Goal: Task Accomplishment & Management: Complete application form

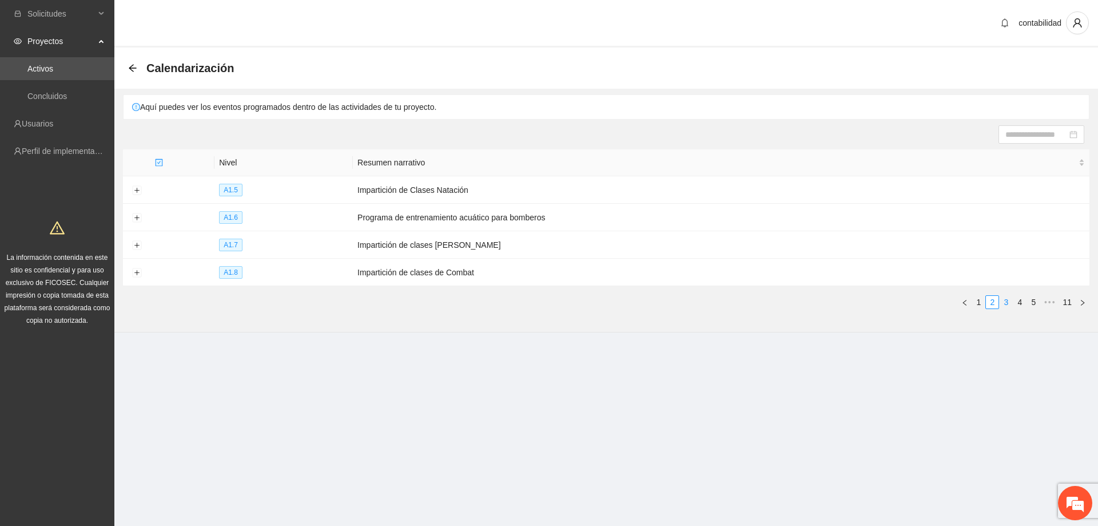
click at [1007, 300] on link "3" at bounding box center [1006, 302] width 13 height 13
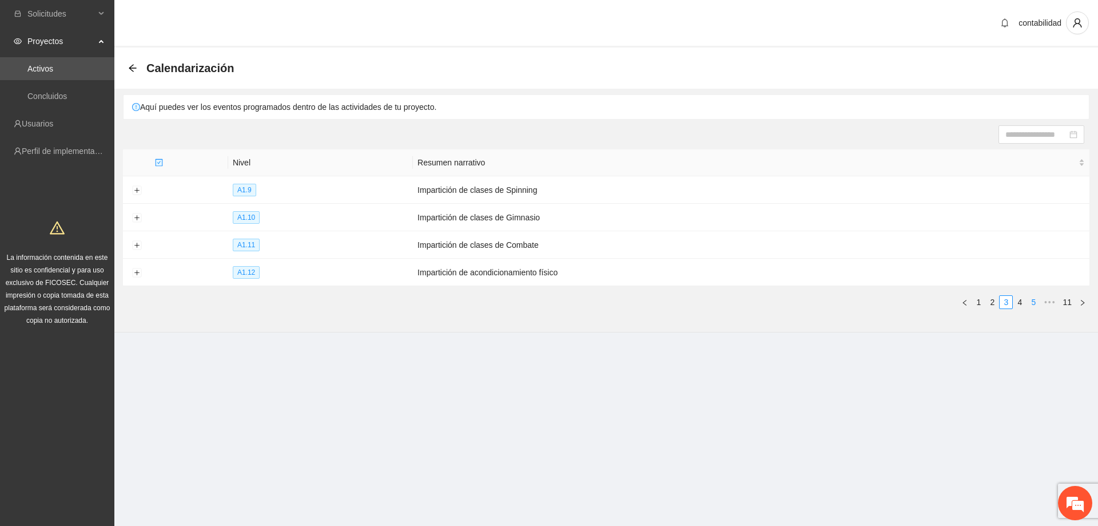
click at [1033, 297] on link "5" at bounding box center [1033, 302] width 13 height 13
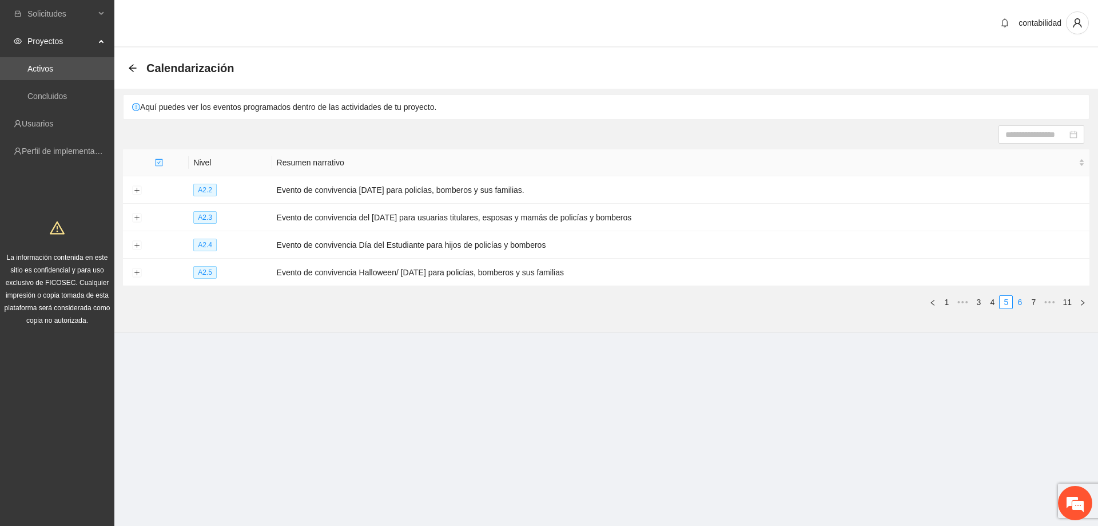
click at [1024, 303] on link "6" at bounding box center [1020, 302] width 13 height 13
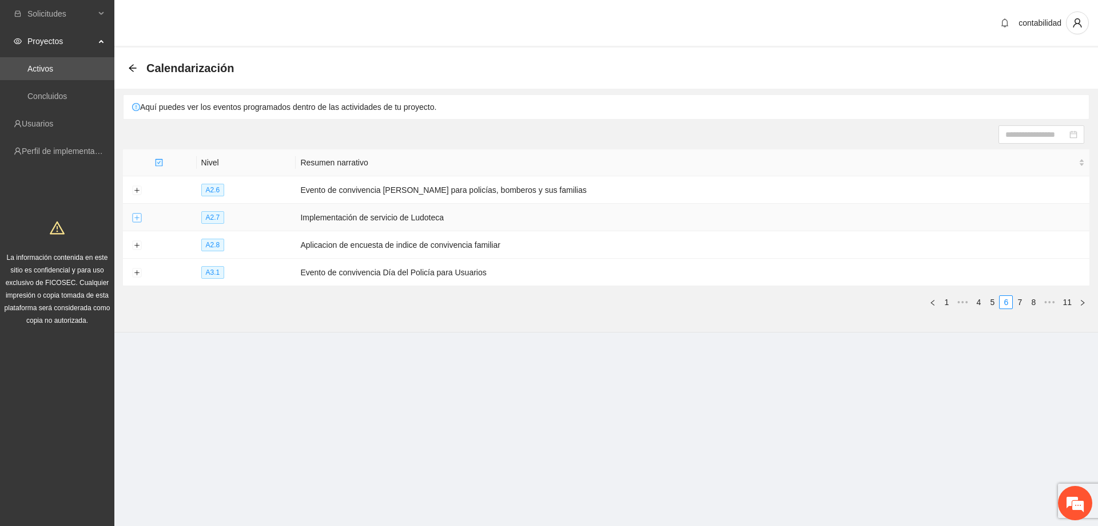
click at [136, 219] on button "Expand row" at bounding box center [136, 217] width 9 height 9
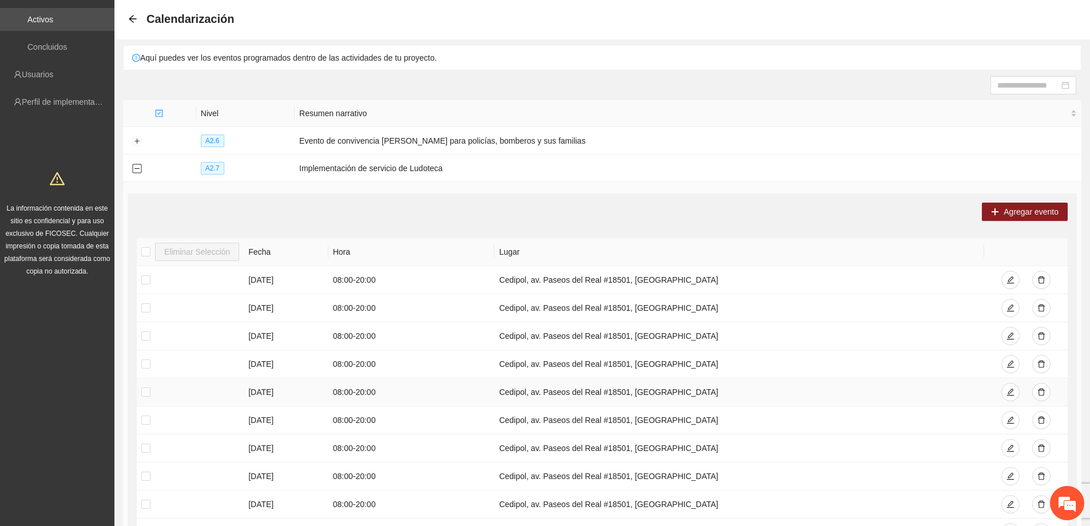
scroll to position [229, 0]
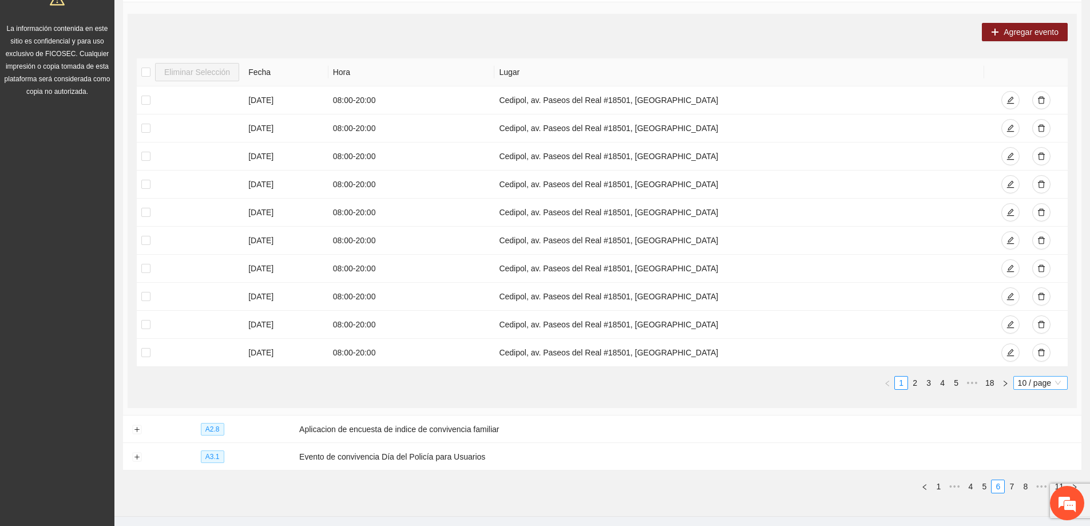
click at [1024, 380] on span "10 / page" at bounding box center [1040, 382] width 45 height 13
click at [1024, 459] on div "100 / page" at bounding box center [1040, 458] width 41 height 13
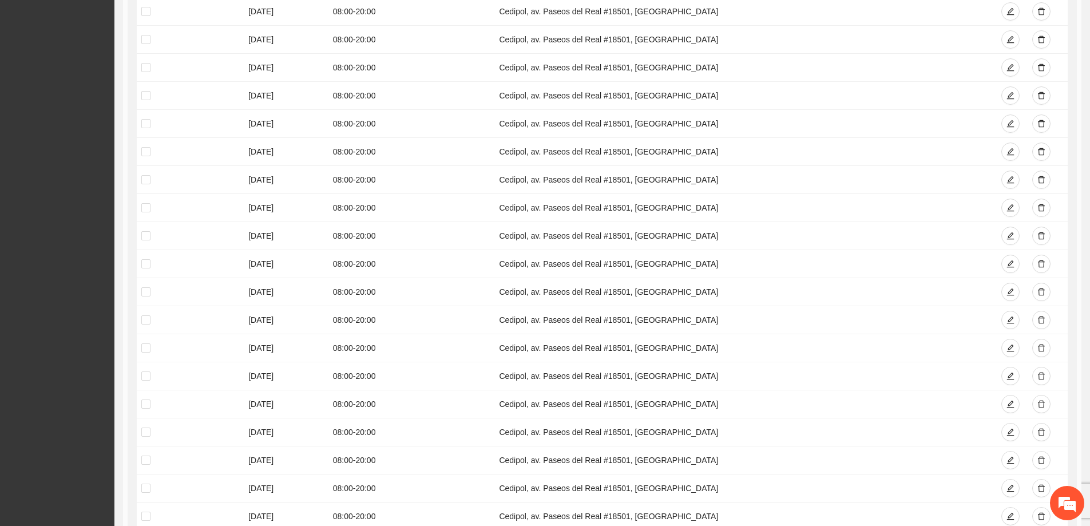
scroll to position [0, 0]
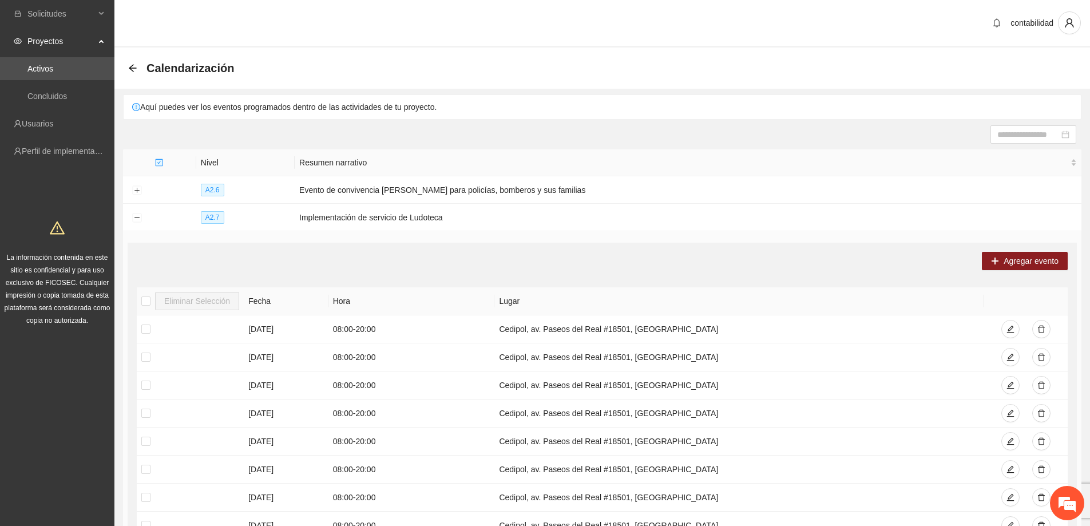
click at [138, 72] on div "Calendarización" at bounding box center [184, 68] width 113 height 18
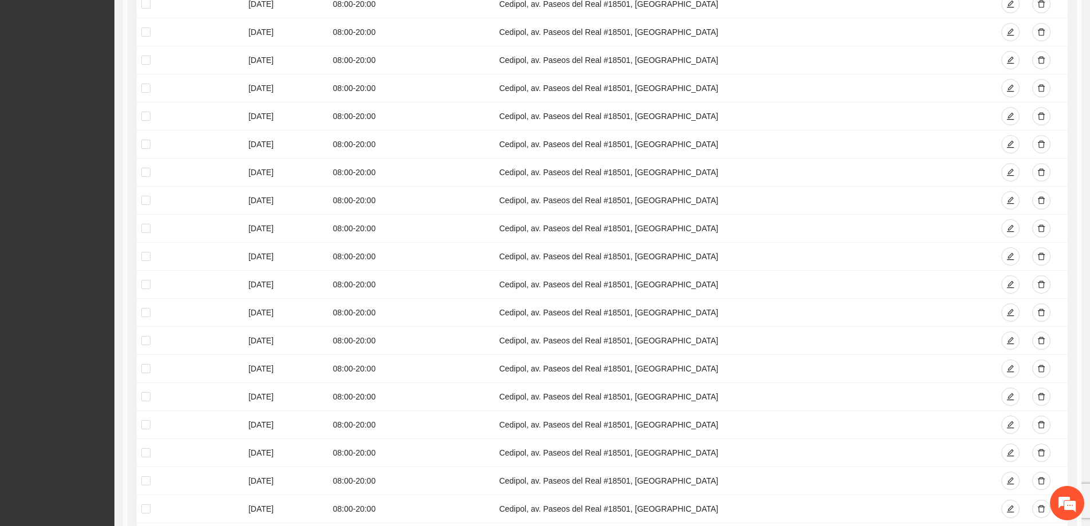
scroll to position [2786, 0]
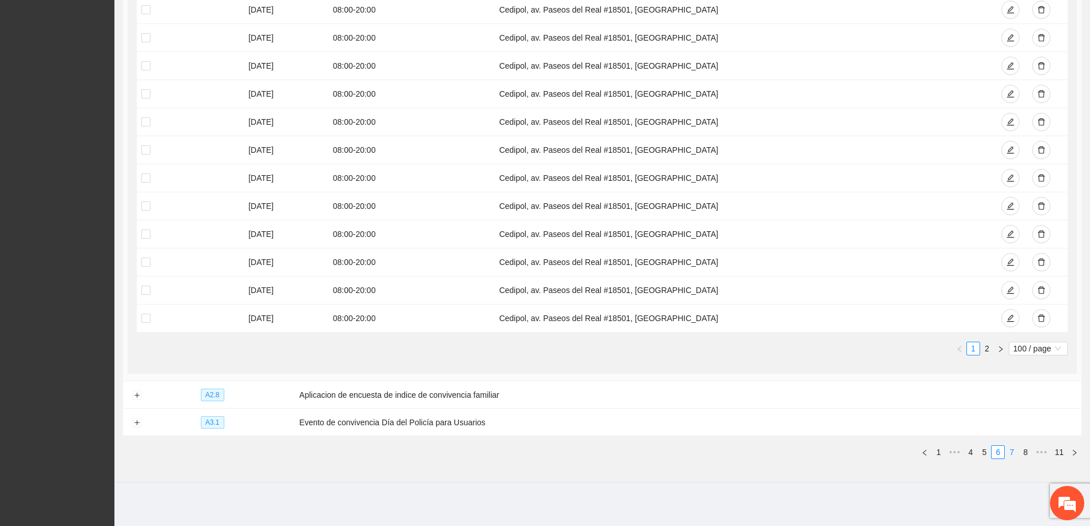
click at [1010, 451] on link "7" at bounding box center [1011, 452] width 13 height 13
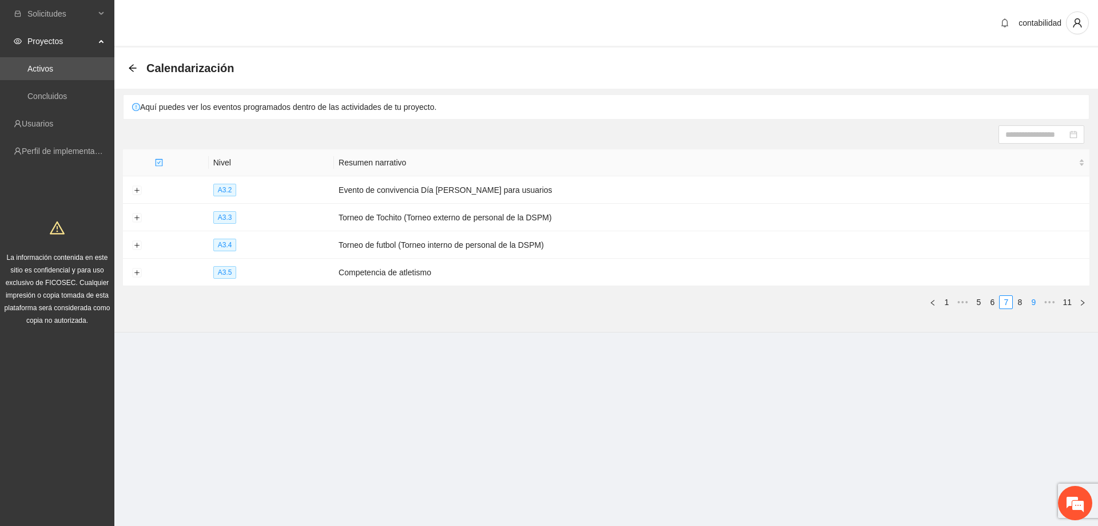
click at [1027, 296] on link "9" at bounding box center [1033, 302] width 13 height 13
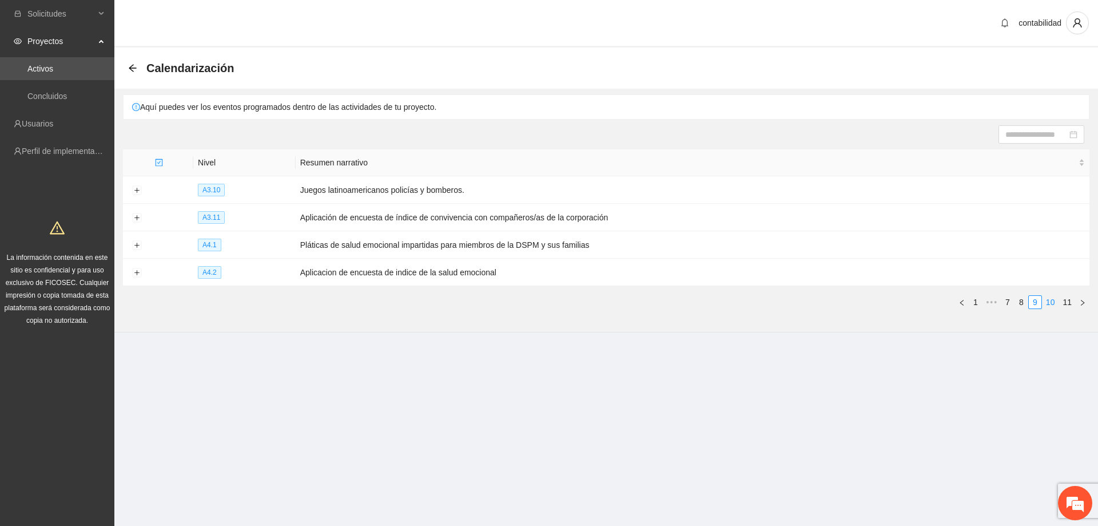
click at [1049, 300] on link "10" at bounding box center [1051, 302] width 16 height 13
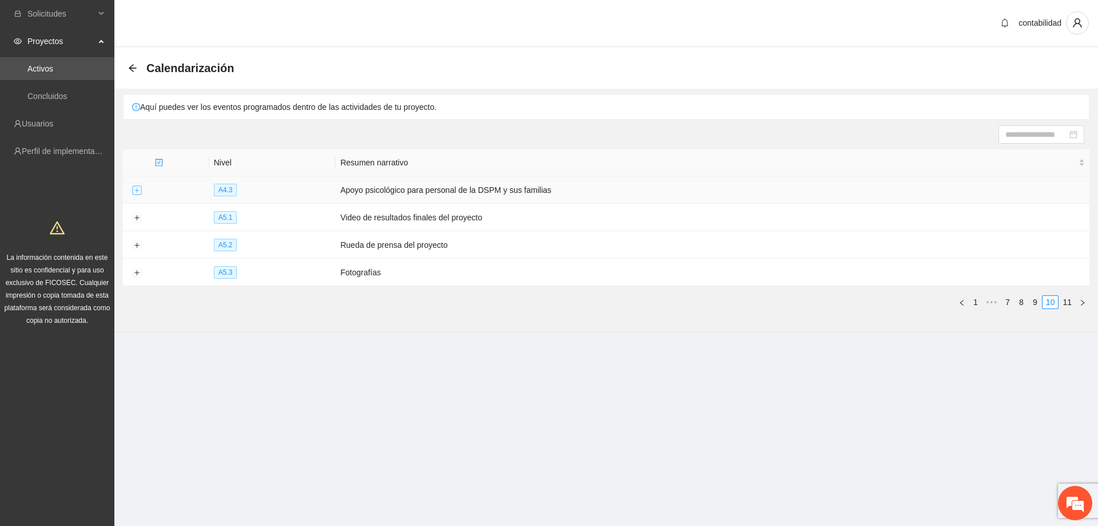
click at [134, 188] on button "Expand row" at bounding box center [136, 190] width 9 height 9
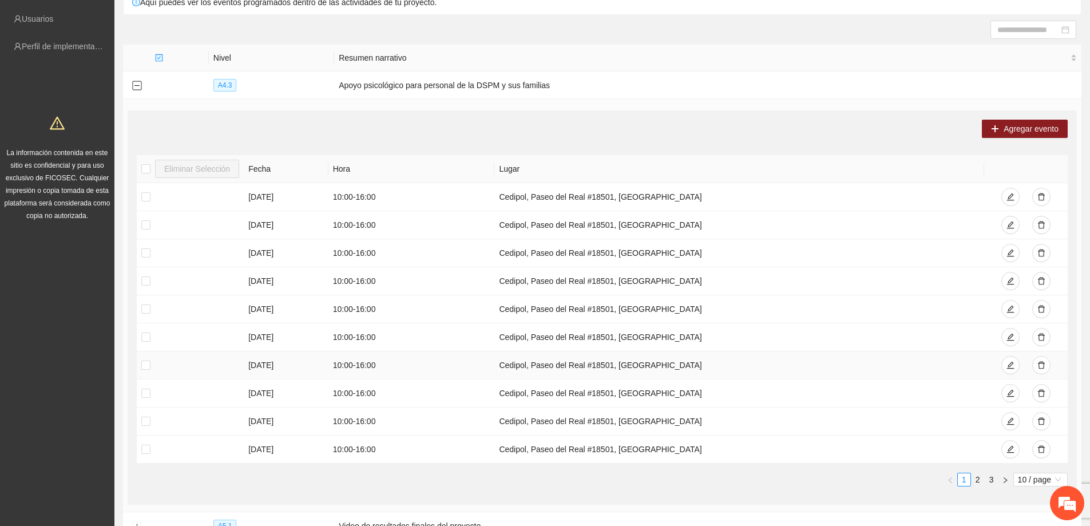
scroll to position [263, 0]
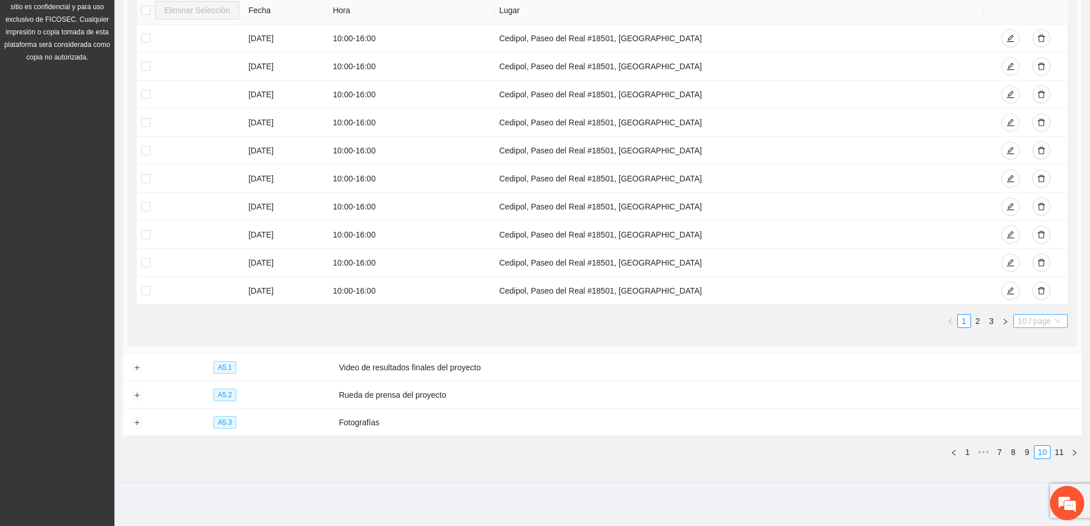
click at [1037, 326] on span "10 / page" at bounding box center [1040, 321] width 45 height 13
click at [1038, 396] on div "100 / page" at bounding box center [1040, 396] width 41 height 13
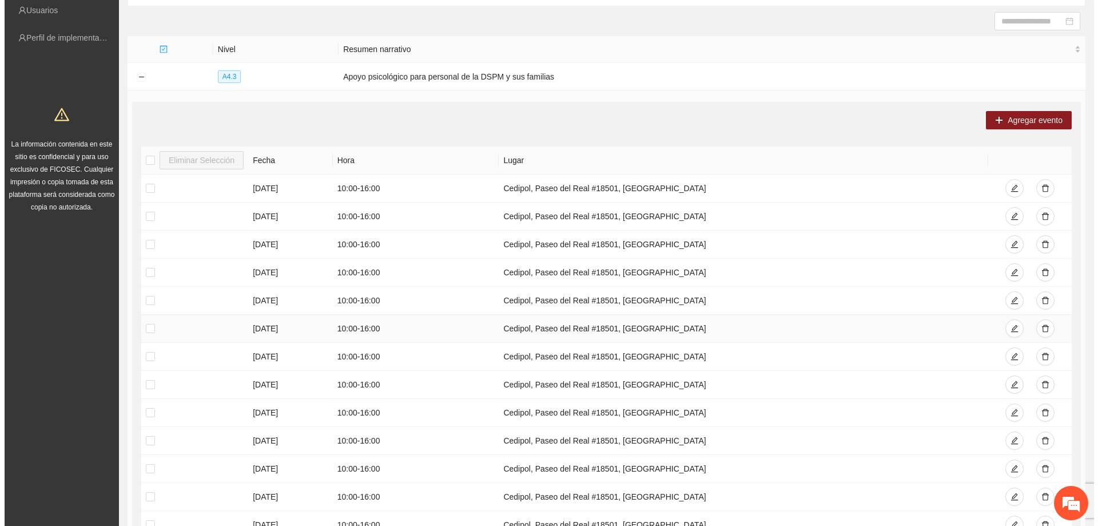
scroll to position [114, 0]
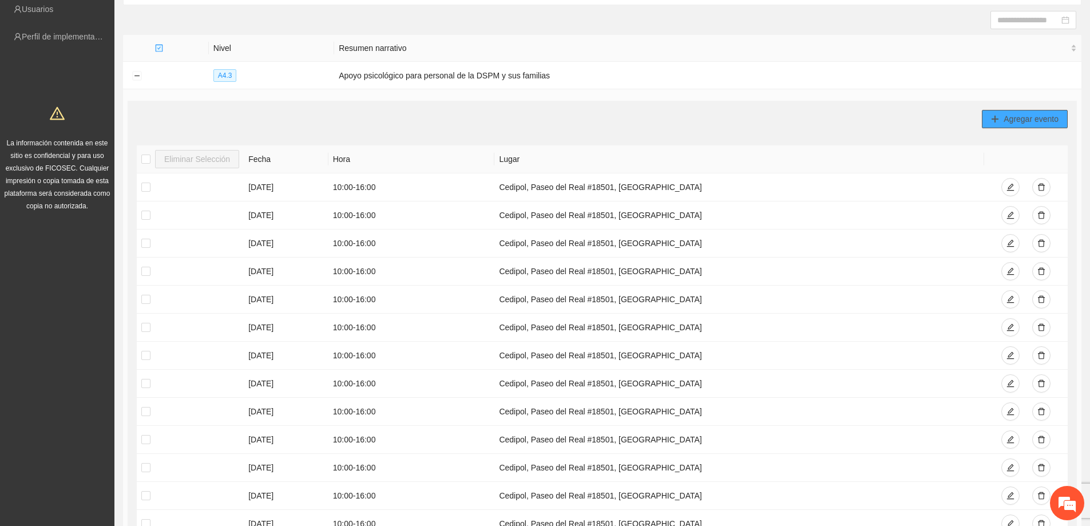
click at [1007, 113] on span "Agregar evento" at bounding box center [1030, 119] width 55 height 13
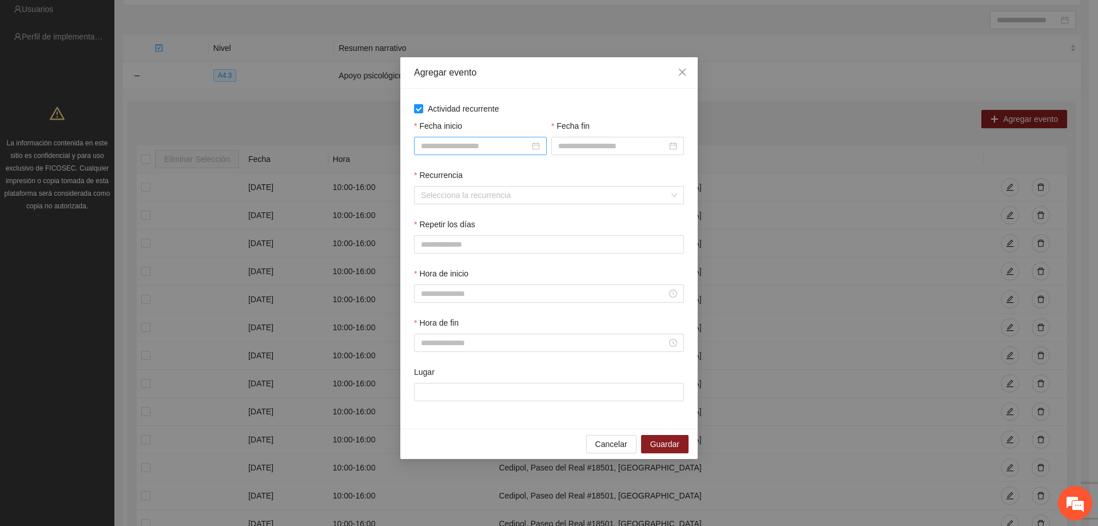
click at [540, 151] on div at bounding box center [480, 146] width 133 height 18
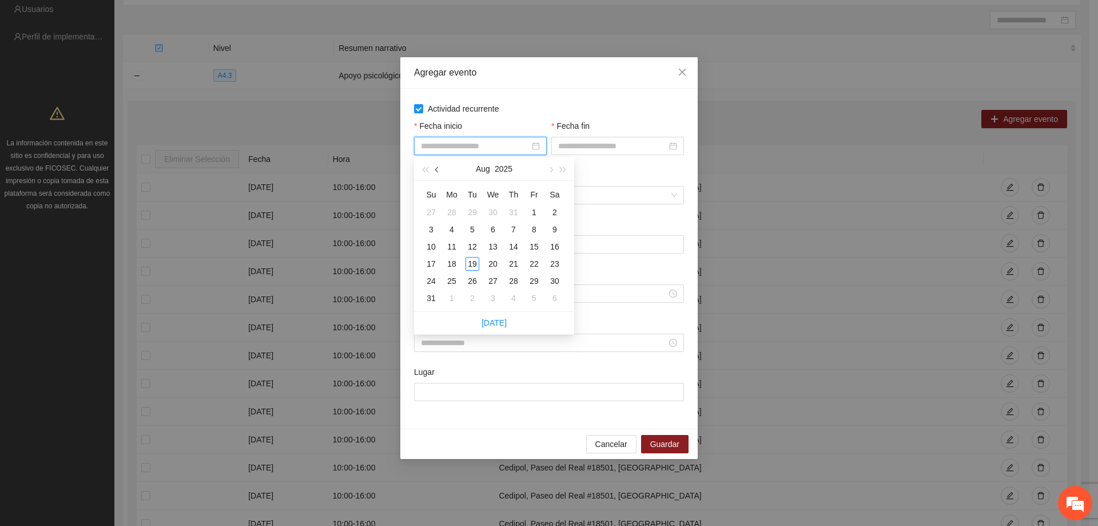
click at [440, 168] on button "button" at bounding box center [437, 168] width 13 height 23
click at [548, 166] on button "button" at bounding box center [550, 168] width 13 height 23
type input "**********"
click at [533, 210] on div "1" at bounding box center [534, 212] width 14 height 14
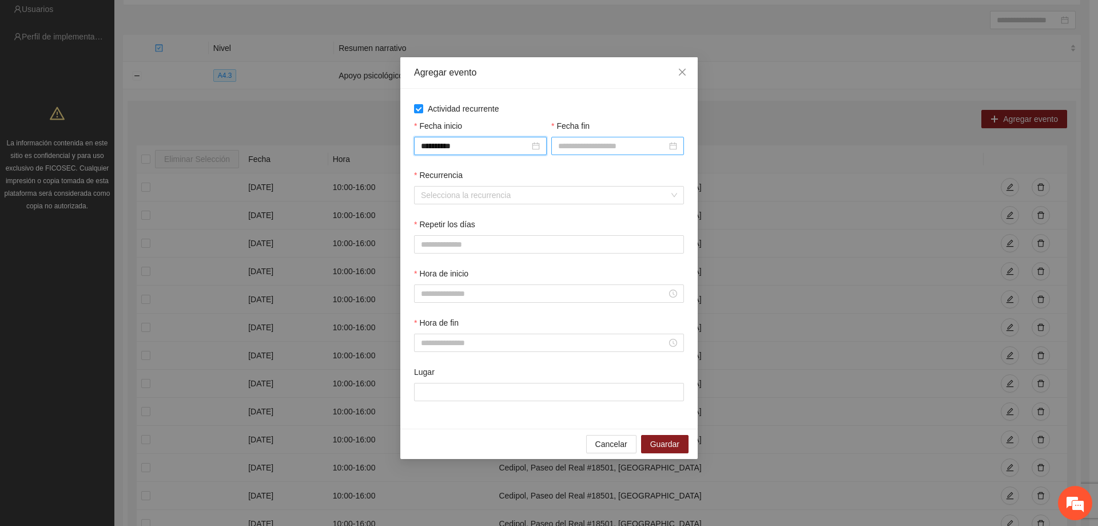
click at [605, 146] on input "Fecha fin" at bounding box center [612, 146] width 109 height 13
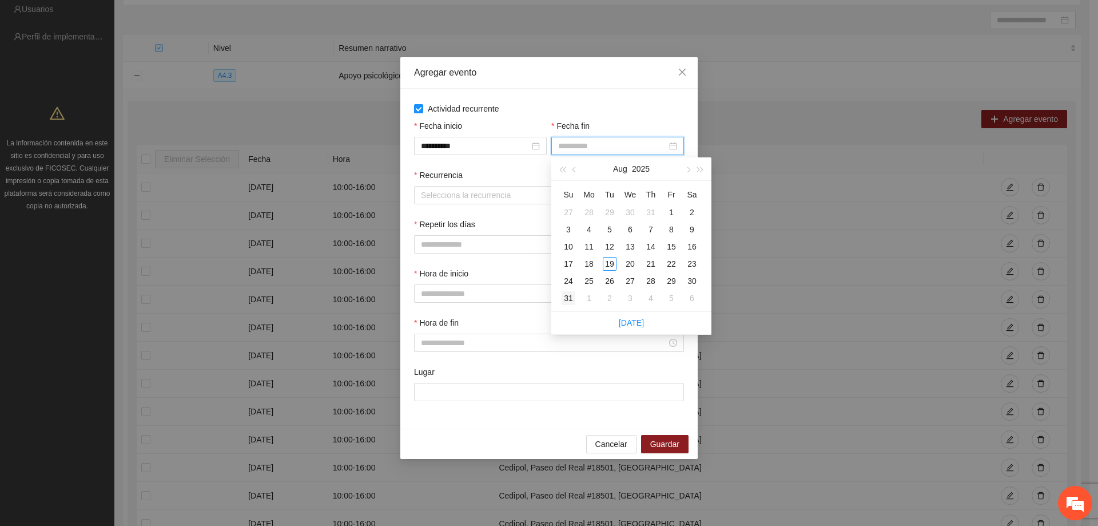
type input "**********"
click at [568, 293] on div "31" at bounding box center [569, 298] width 14 height 14
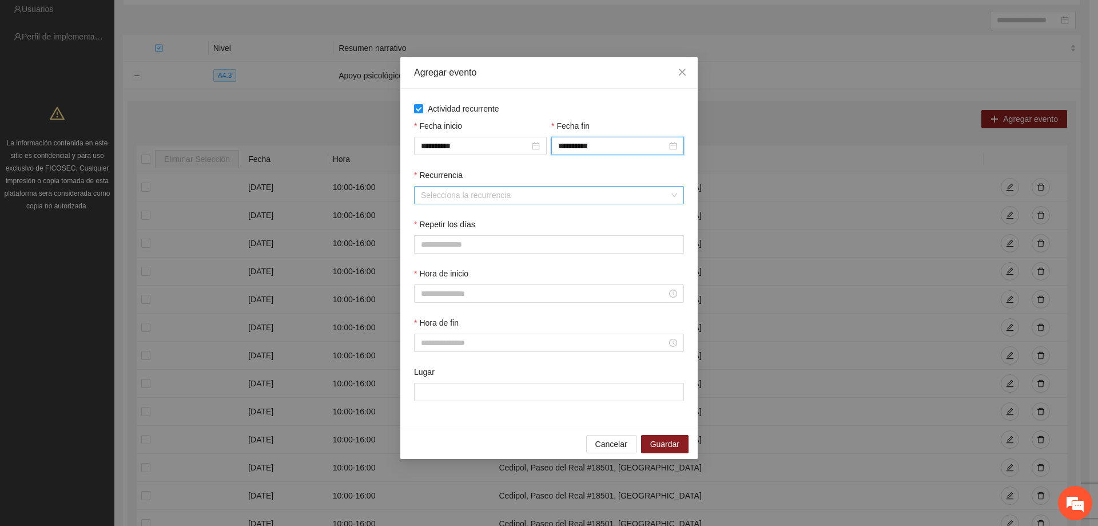
click at [527, 199] on input "Recurrencia" at bounding box center [545, 194] width 248 height 17
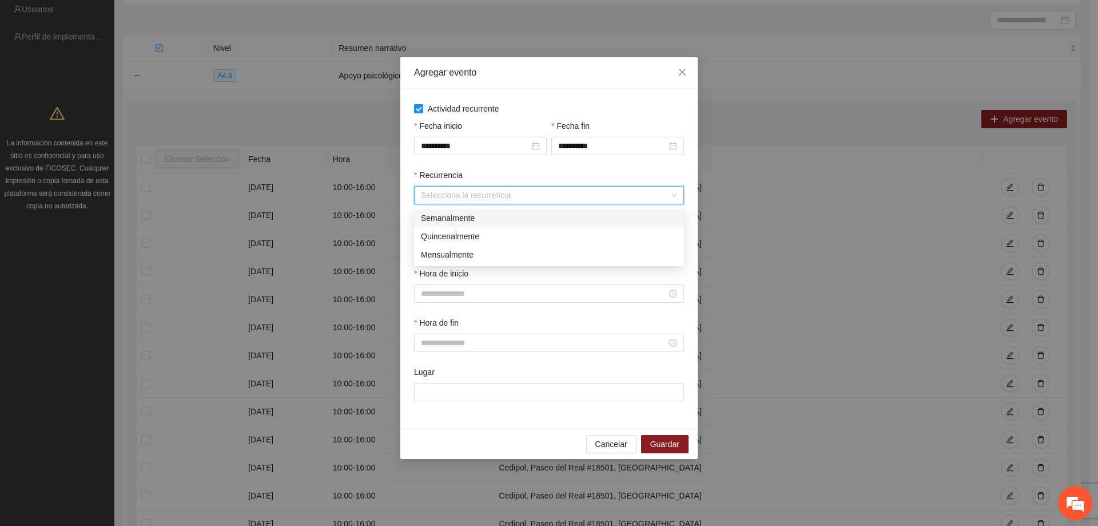
click at [509, 215] on div "Semanalmente" at bounding box center [549, 218] width 256 height 13
click at [423, 245] on span "L" at bounding box center [425, 244] width 5 height 13
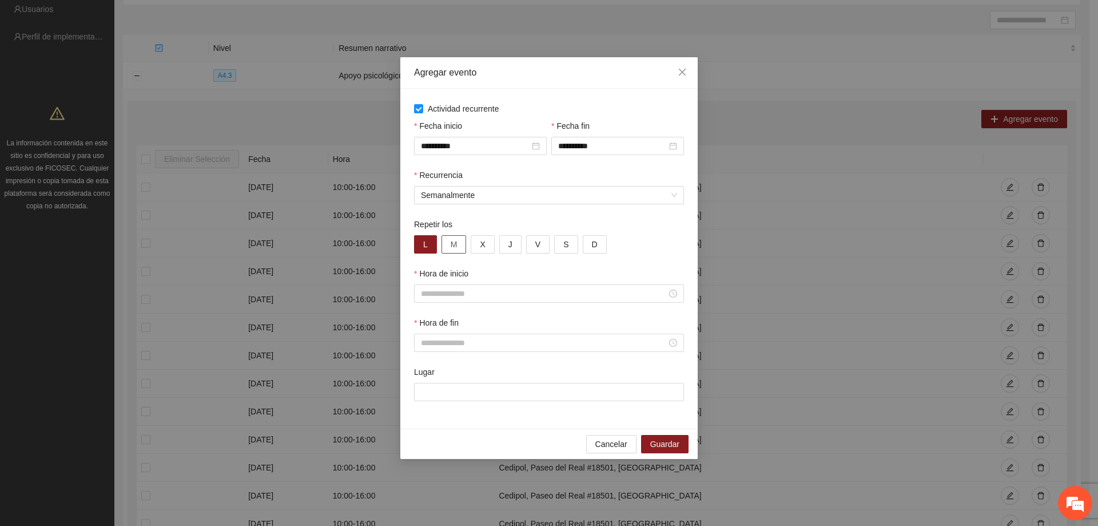
click at [449, 241] on button "M" at bounding box center [454, 244] width 25 height 18
click at [485, 243] on button "X" at bounding box center [482, 244] width 23 height 18
click at [522, 245] on div "L M X J V S D" at bounding box center [549, 244] width 270 height 18
click at [510, 248] on span "J" at bounding box center [511, 244] width 4 height 13
click at [528, 248] on button "V" at bounding box center [537, 244] width 23 height 18
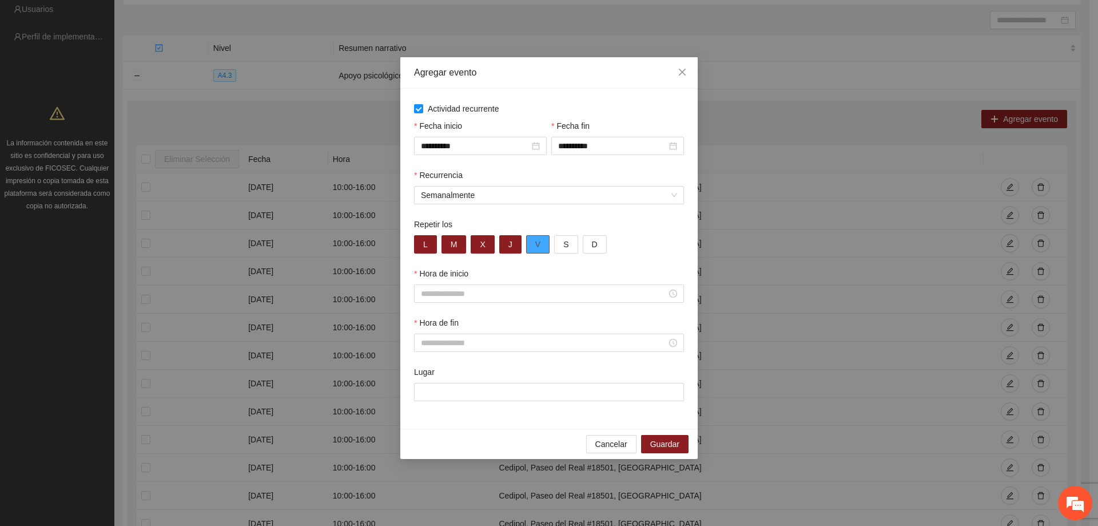
click at [542, 248] on button "V" at bounding box center [537, 244] width 23 height 18
click at [531, 251] on button "V" at bounding box center [537, 244] width 23 height 18
click at [538, 291] on input "Hora de inicio" at bounding box center [544, 293] width 246 height 13
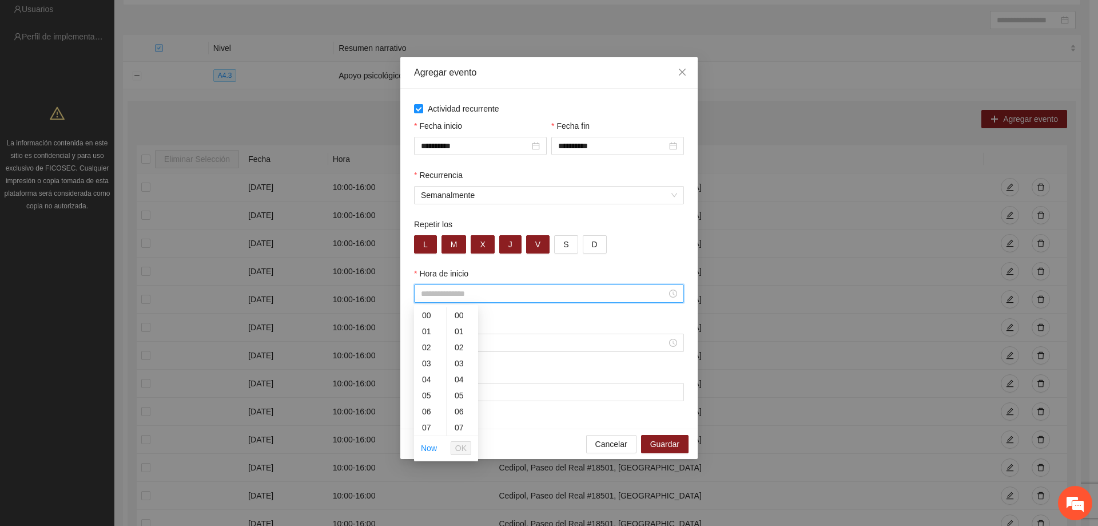
click at [559, 425] on div "**********" at bounding box center [548, 259] width 297 height 340
click at [595, 435] on button "Cancelar" at bounding box center [611, 444] width 50 height 18
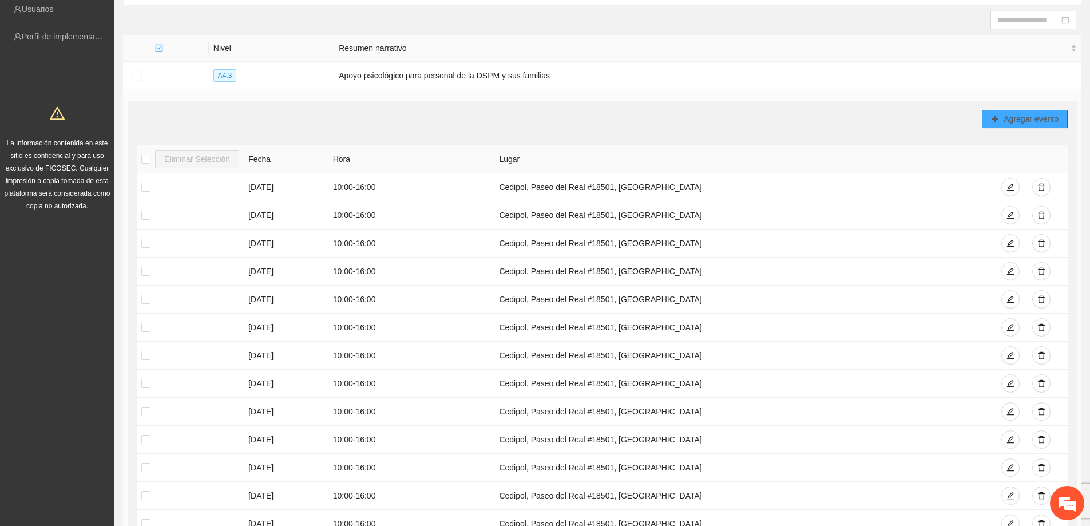
click at [1018, 113] on span "Agregar evento" at bounding box center [1030, 119] width 55 height 13
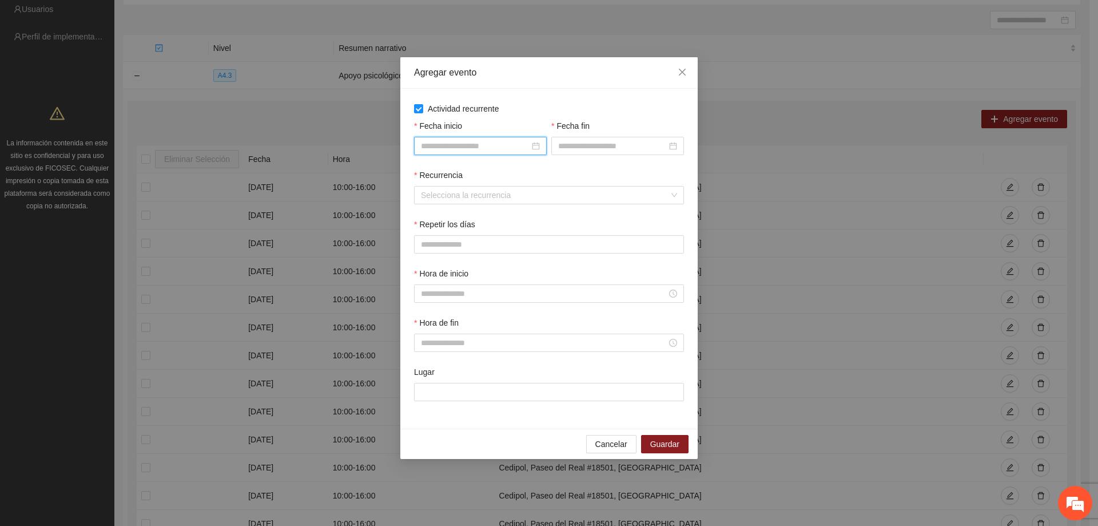
click at [481, 145] on input "Fecha inicio" at bounding box center [475, 146] width 109 height 13
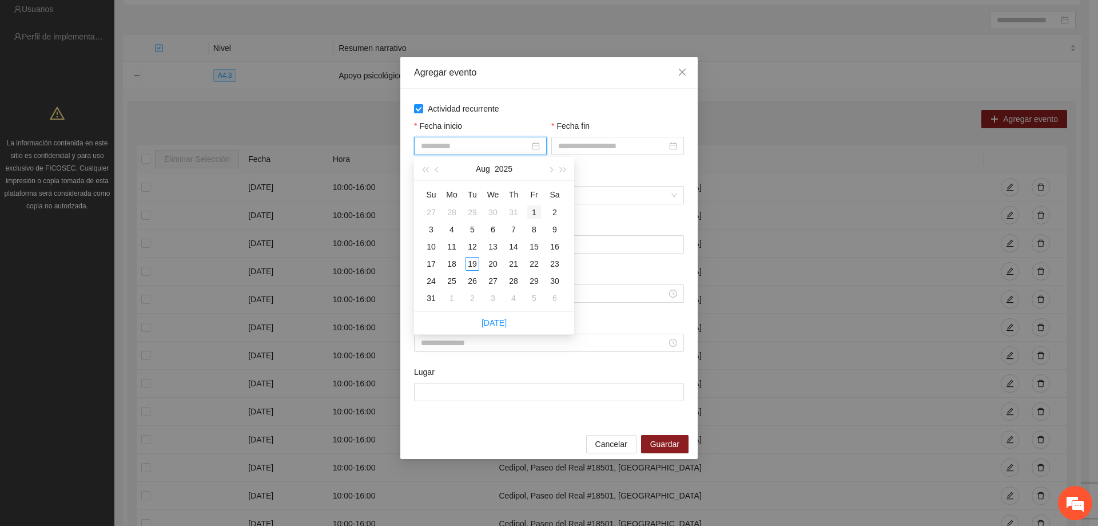
type input "**********"
click at [528, 207] on div "1" at bounding box center [534, 212] width 14 height 14
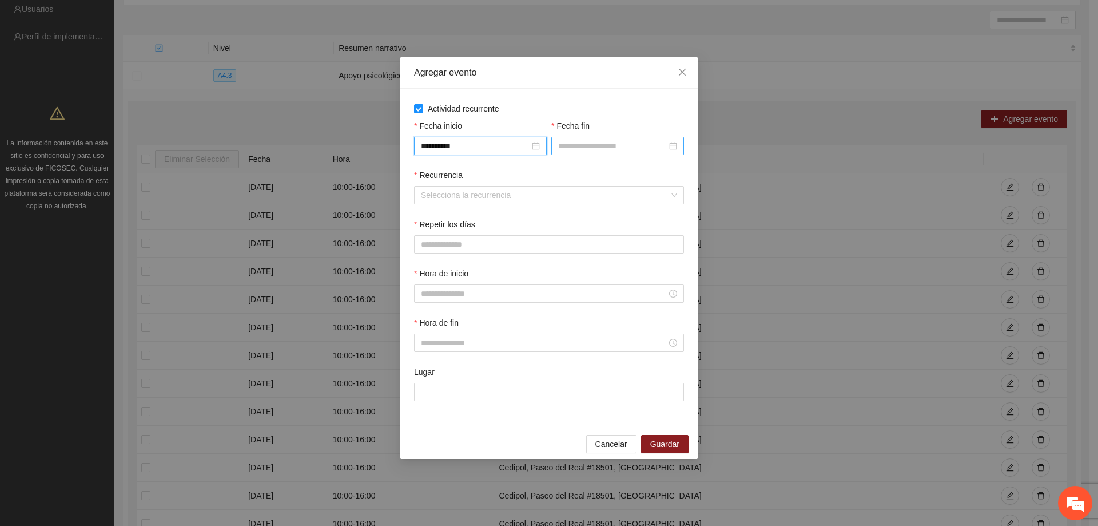
click at [586, 142] on input "Fecha fin" at bounding box center [612, 146] width 109 height 13
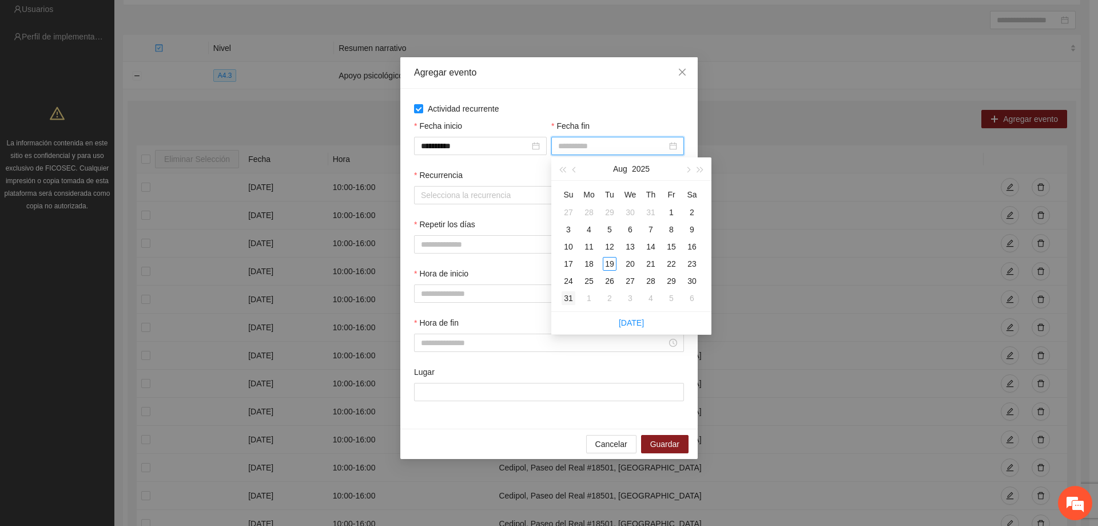
type input "**********"
click at [571, 292] on div "31" at bounding box center [569, 298] width 14 height 14
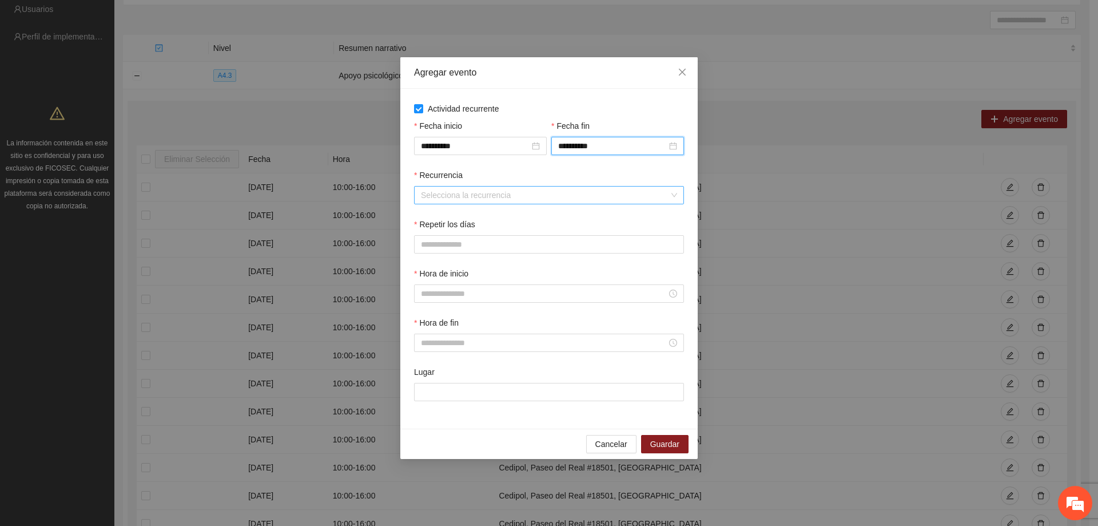
click at [495, 203] on input "Recurrencia" at bounding box center [545, 194] width 248 height 17
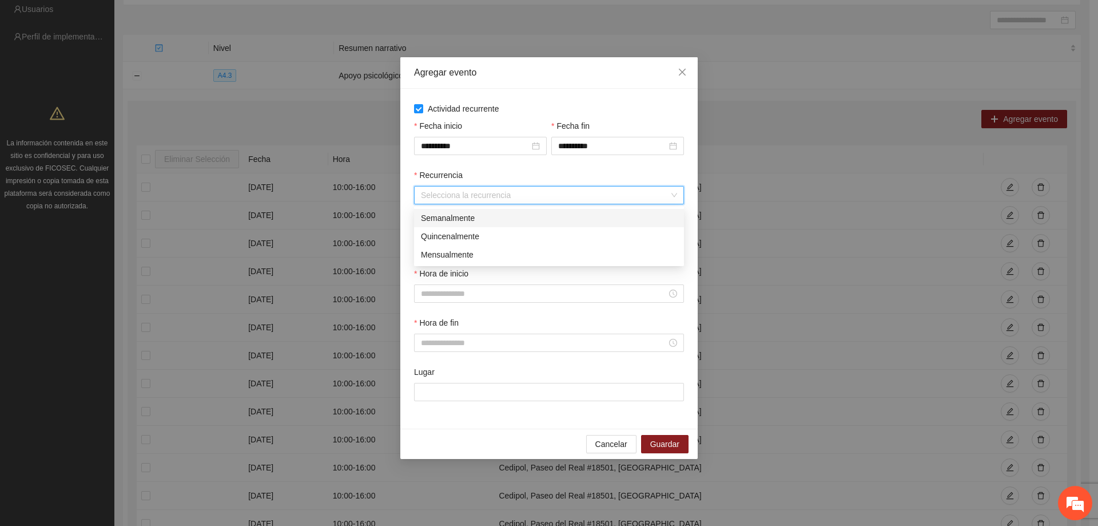
click at [465, 219] on div "Semanalmente" at bounding box center [549, 218] width 256 height 13
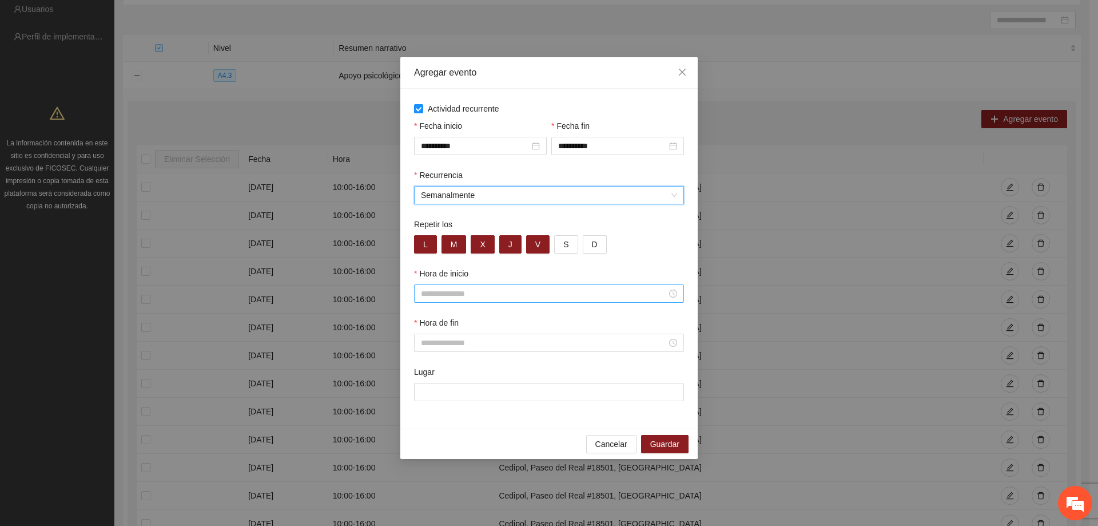
click at [433, 298] on input "Hora de inicio" at bounding box center [544, 293] width 246 height 13
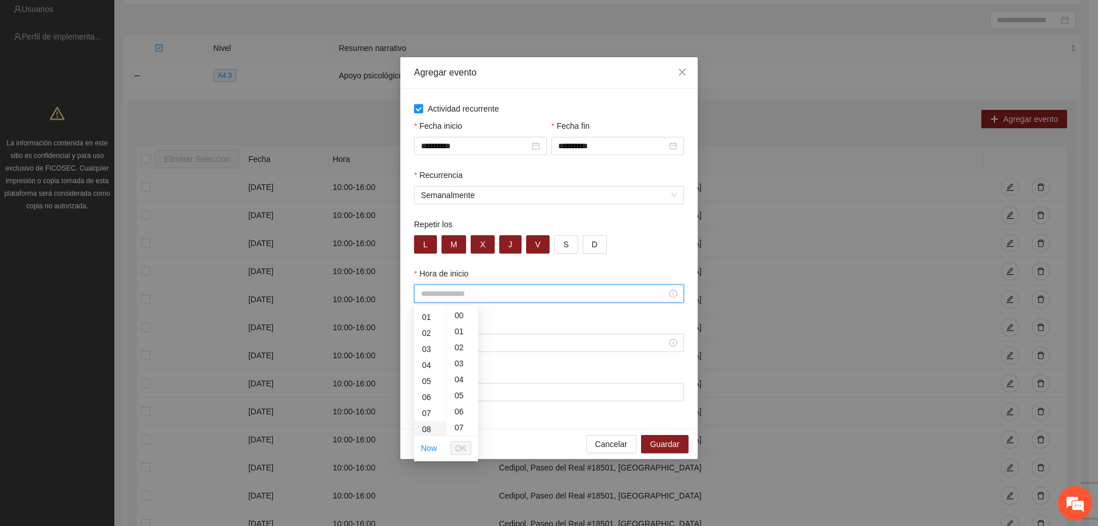
scroll to position [57, 0]
click at [422, 384] on div "08" at bounding box center [430, 386] width 32 height 16
type input "*****"
click at [458, 446] on span "OK" at bounding box center [460, 448] width 11 height 13
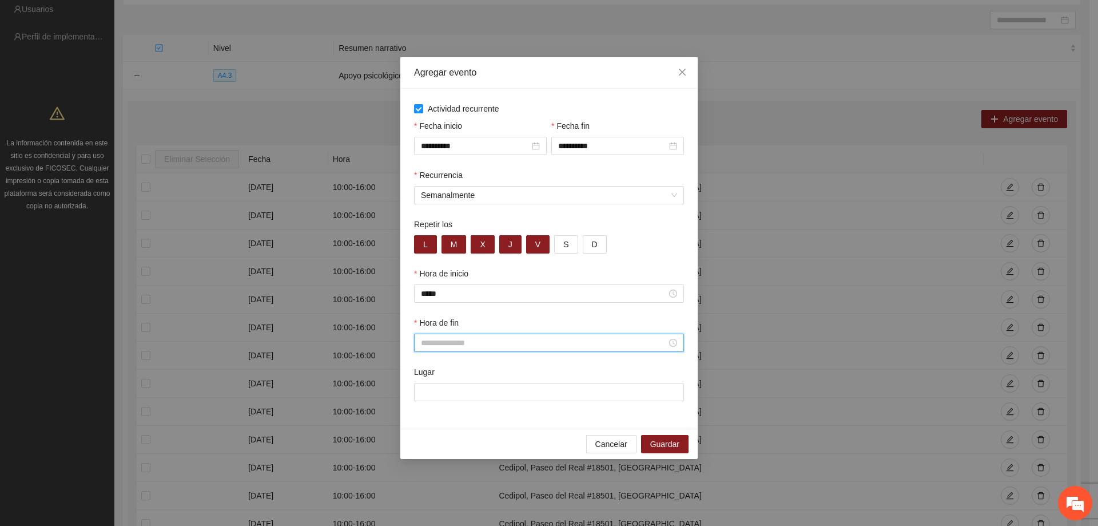
click at [460, 346] on input "Hora de fin" at bounding box center [544, 342] width 246 height 13
click at [427, 456] on div "20" at bounding box center [430, 456] width 32 height 16
click at [460, 372] on div "01" at bounding box center [462, 380] width 31 height 16
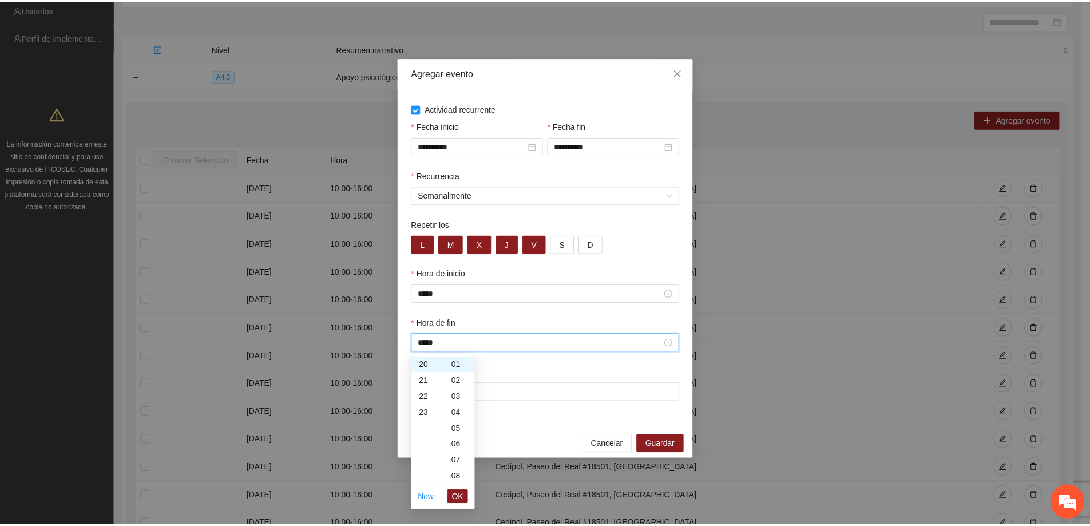
scroll to position [0, 0]
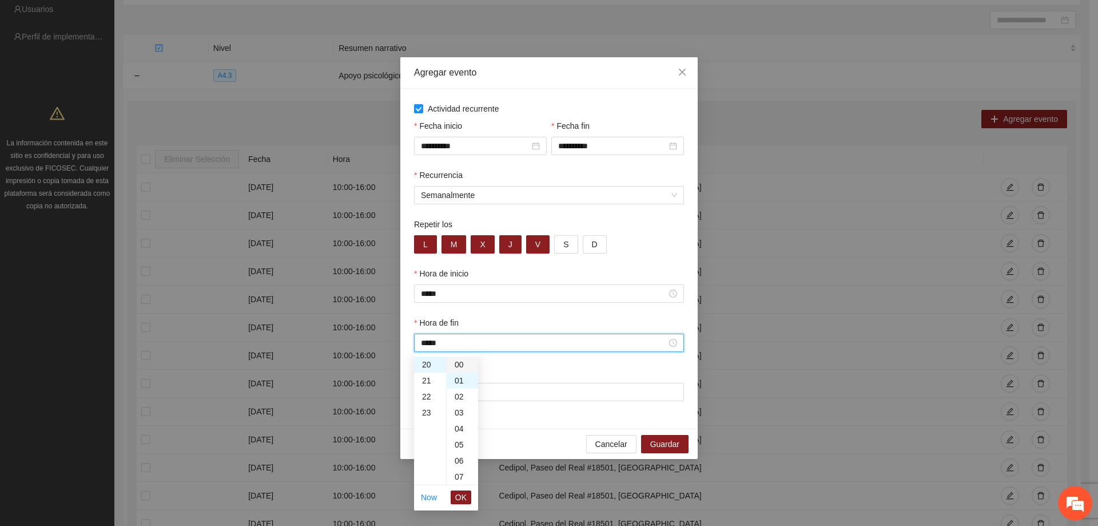
click at [459, 362] on div "00" at bounding box center [462, 364] width 31 height 16
type input "*****"
click at [526, 370] on div "Lugar" at bounding box center [549, 374] width 270 height 17
click at [451, 348] on input "Hora de fin" at bounding box center [544, 342] width 246 height 13
click at [432, 363] on div "20" at bounding box center [430, 364] width 32 height 16
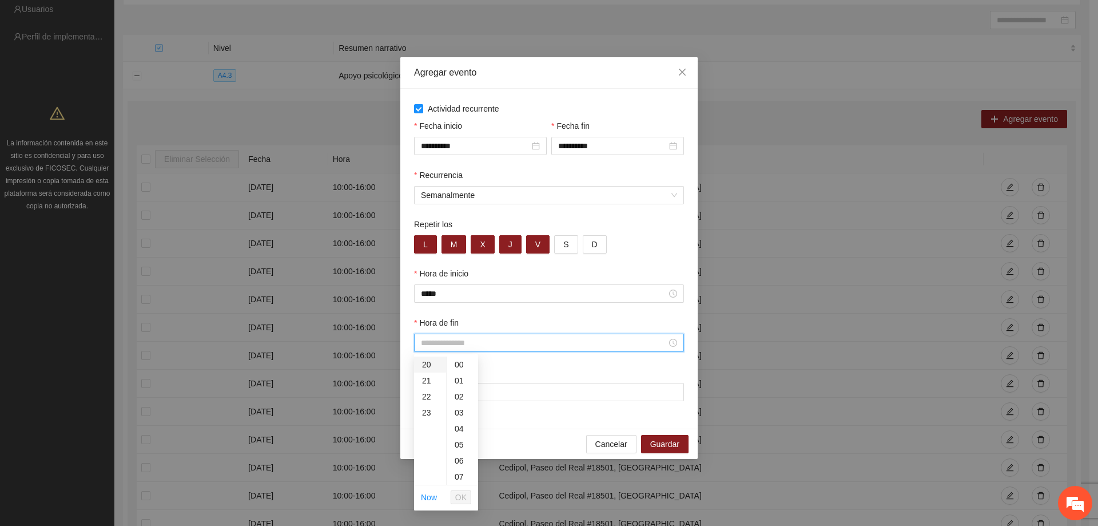
type input "*****"
click at [461, 497] on span "OK" at bounding box center [460, 497] width 11 height 13
click at [450, 389] on input "Lugar" at bounding box center [549, 392] width 270 height 18
type input "**********"
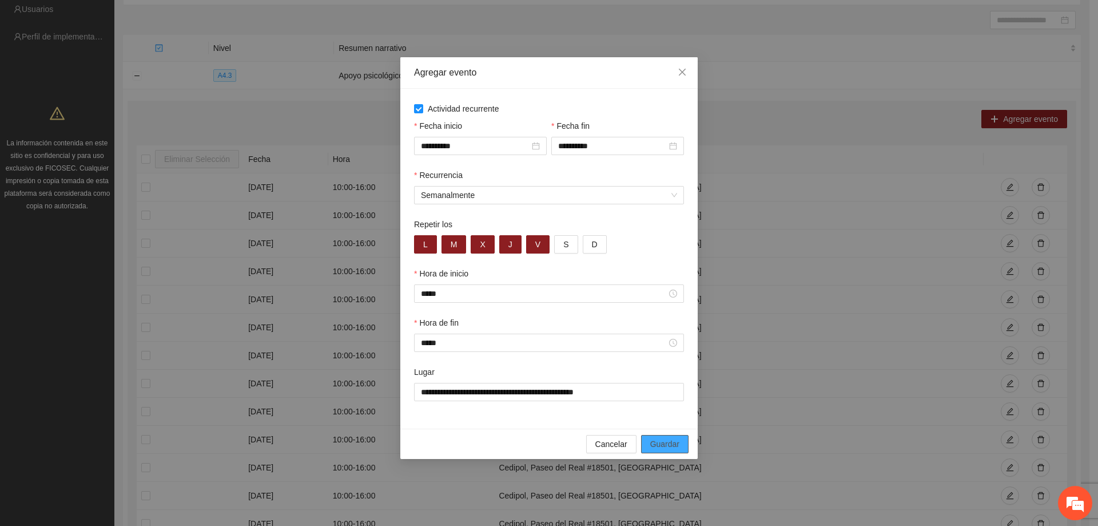
click at [669, 448] on span "Guardar" at bounding box center [664, 444] width 29 height 13
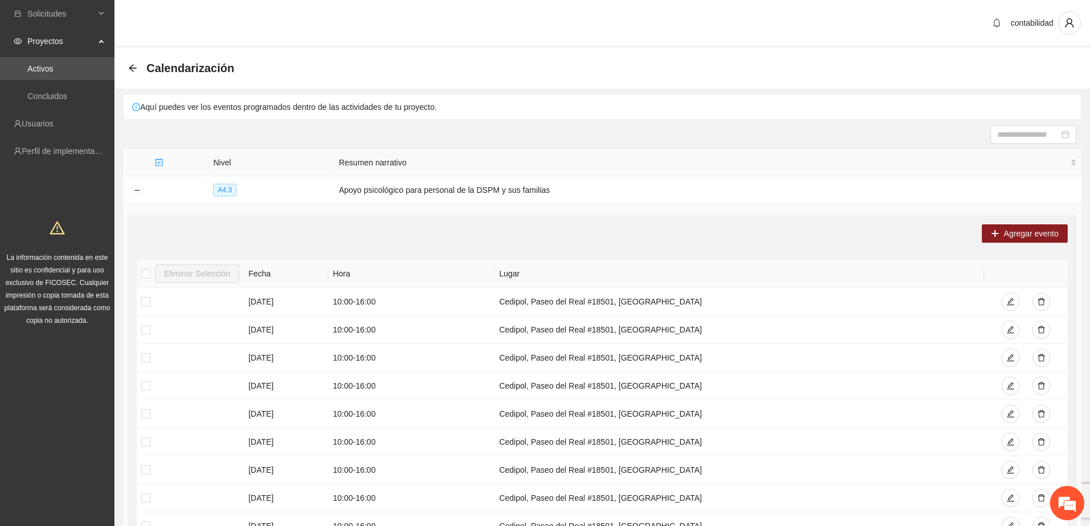
click at [128, 63] on div "Calendarización" at bounding box center [601, 67] width 975 height 41
click at [137, 75] on div "Calendarización" at bounding box center [184, 68] width 113 height 18
click at [137, 72] on div "Calendarización" at bounding box center [184, 68] width 113 height 18
click at [133, 70] on icon "arrow-left" at bounding box center [132, 67] width 9 height 9
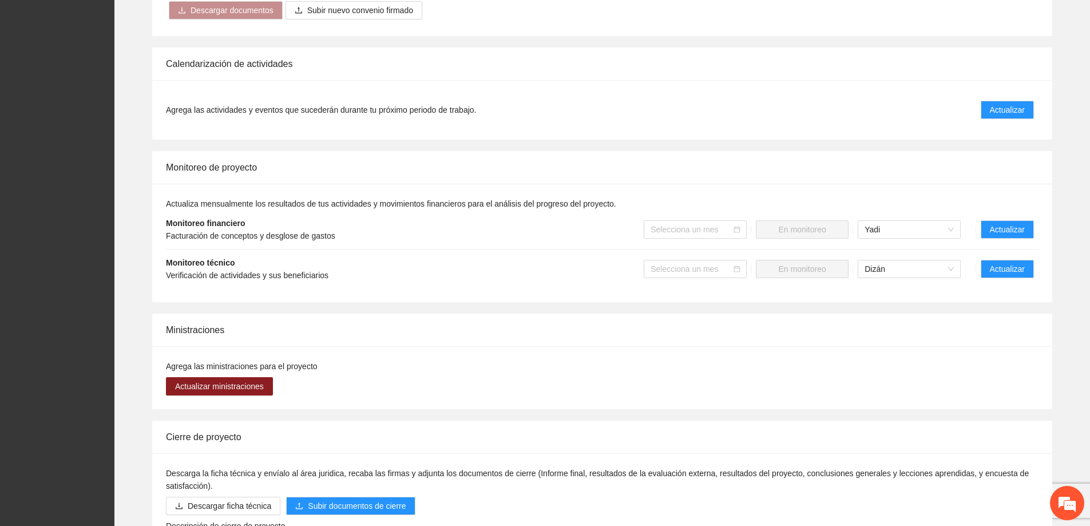
scroll to position [801, 0]
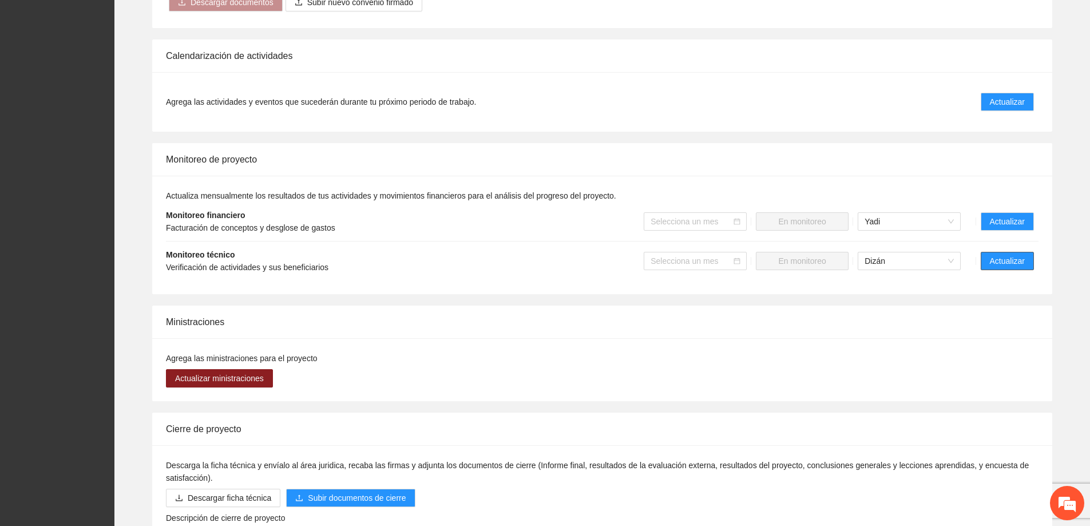
click at [1002, 255] on span "Actualizar" at bounding box center [1007, 261] width 35 height 13
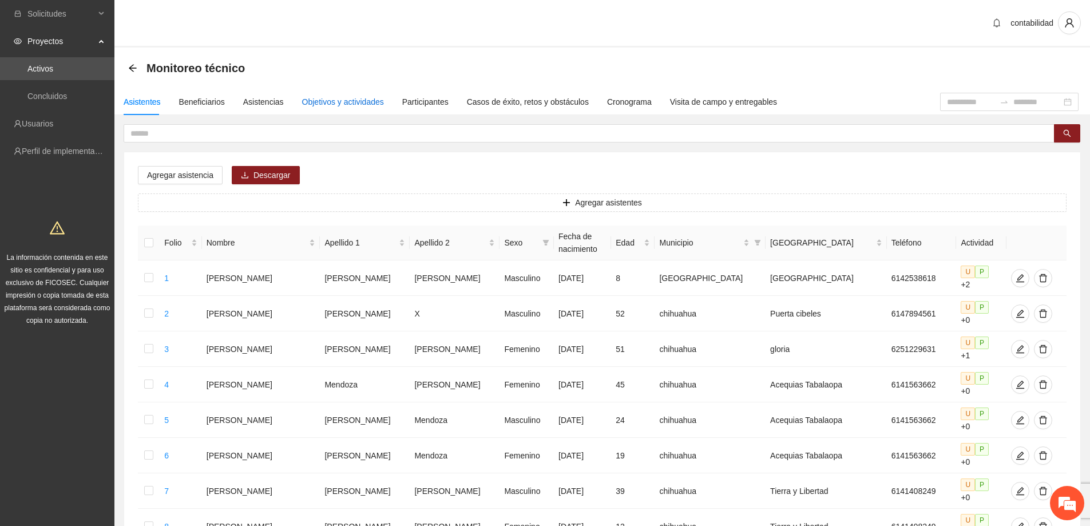
click at [317, 97] on div "Objetivos y actividades" at bounding box center [343, 102] width 82 height 13
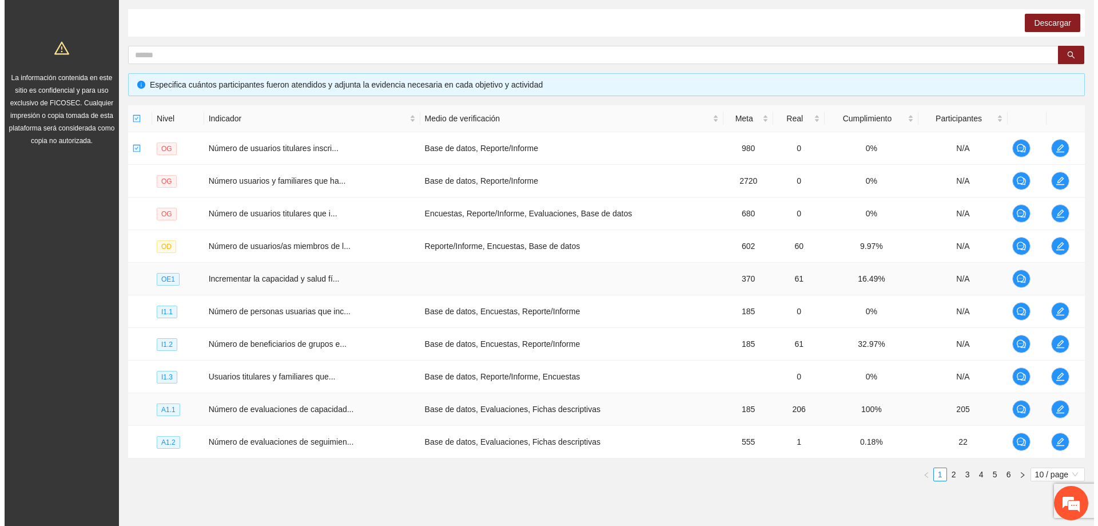
scroll to position [222, 0]
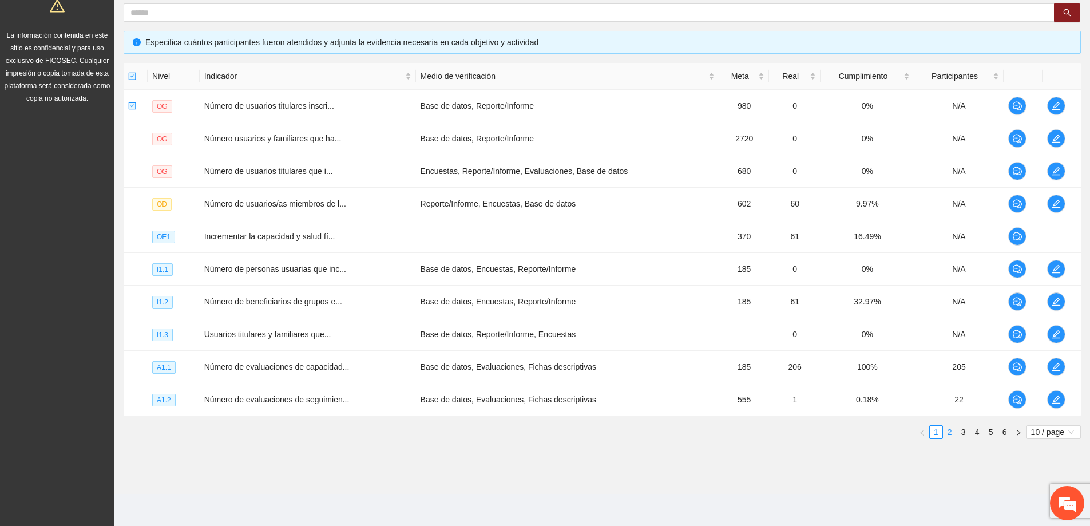
click at [950, 426] on link "2" at bounding box center [949, 432] width 13 height 13
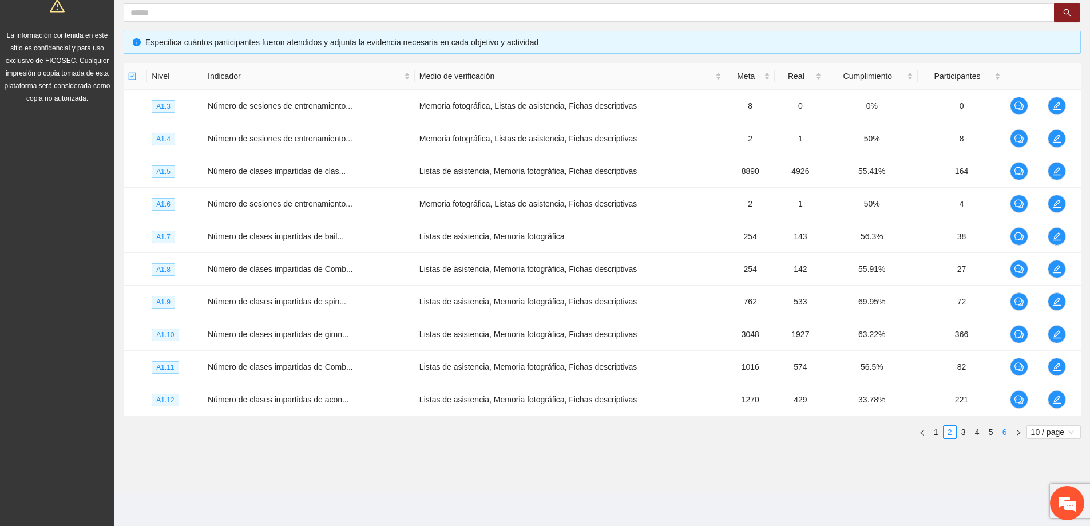
click at [1004, 432] on link "6" at bounding box center [1004, 432] width 13 height 13
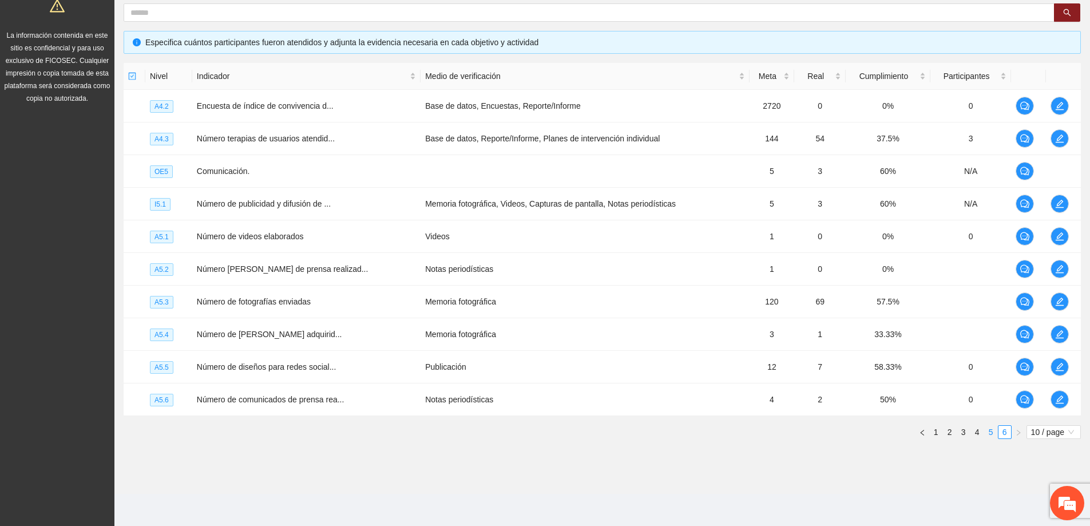
click at [993, 432] on link "5" at bounding box center [990, 432] width 13 height 13
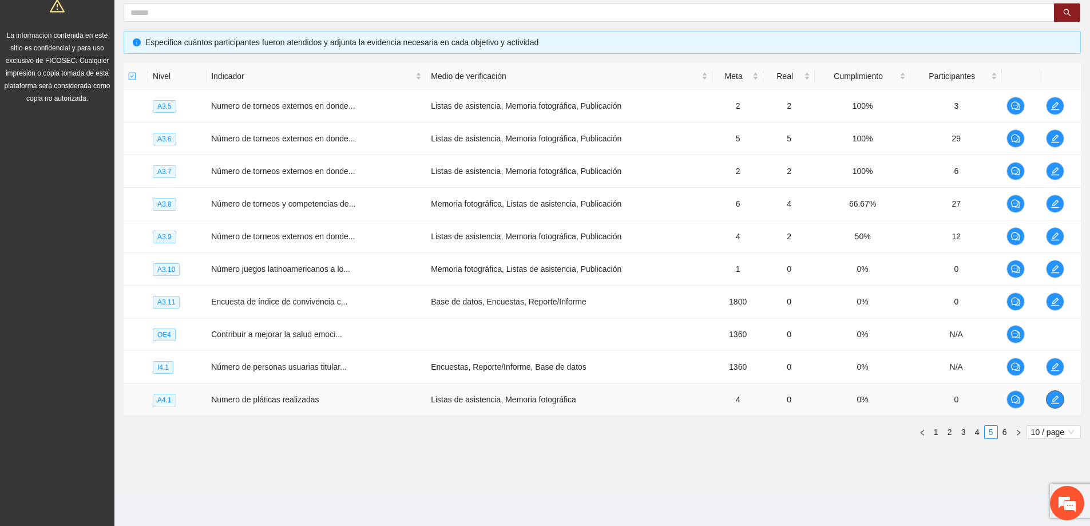
click at [1057, 402] on icon "edit" at bounding box center [1054, 399] width 9 height 9
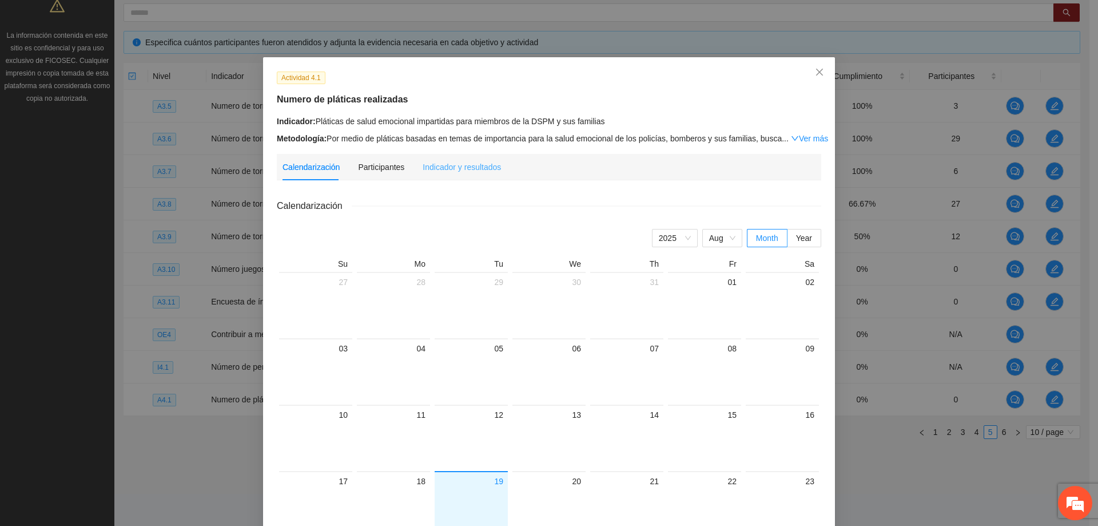
click at [463, 158] on div "Indicador y resultados" at bounding box center [462, 167] width 78 height 26
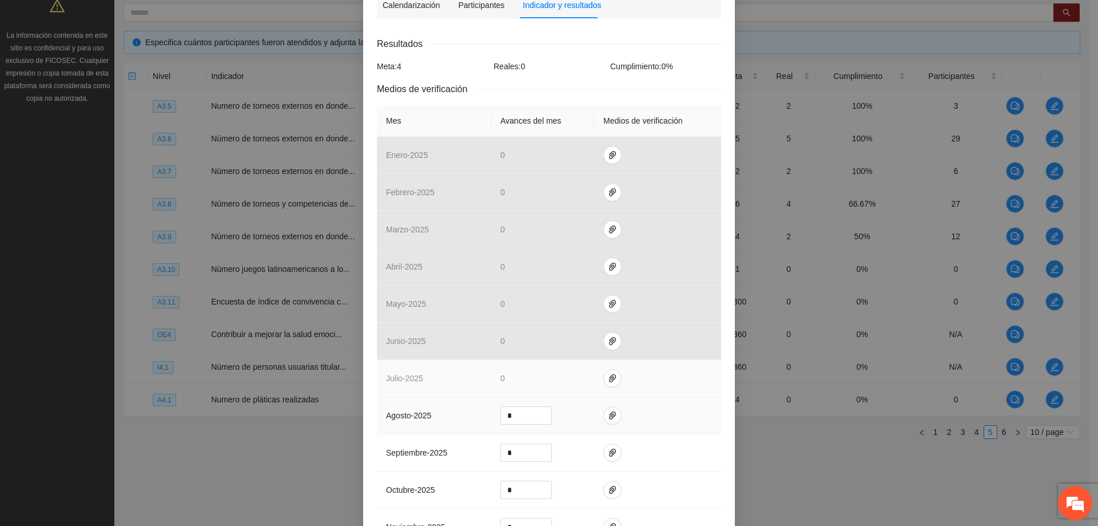
scroll to position [286, 0]
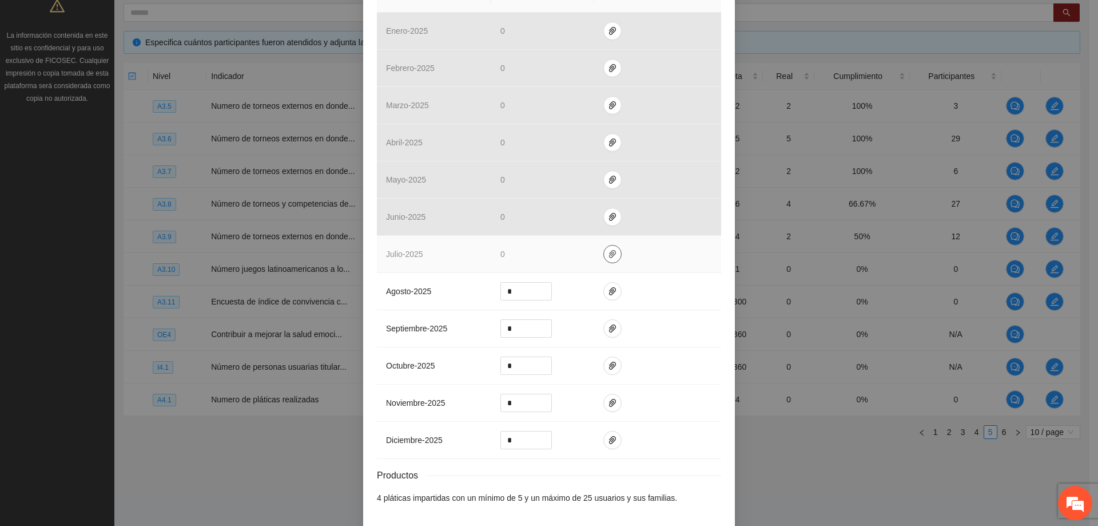
click at [600, 260] on td at bounding box center [657, 254] width 127 height 37
click at [609, 257] on icon "paper-clip" at bounding box center [612, 254] width 7 height 8
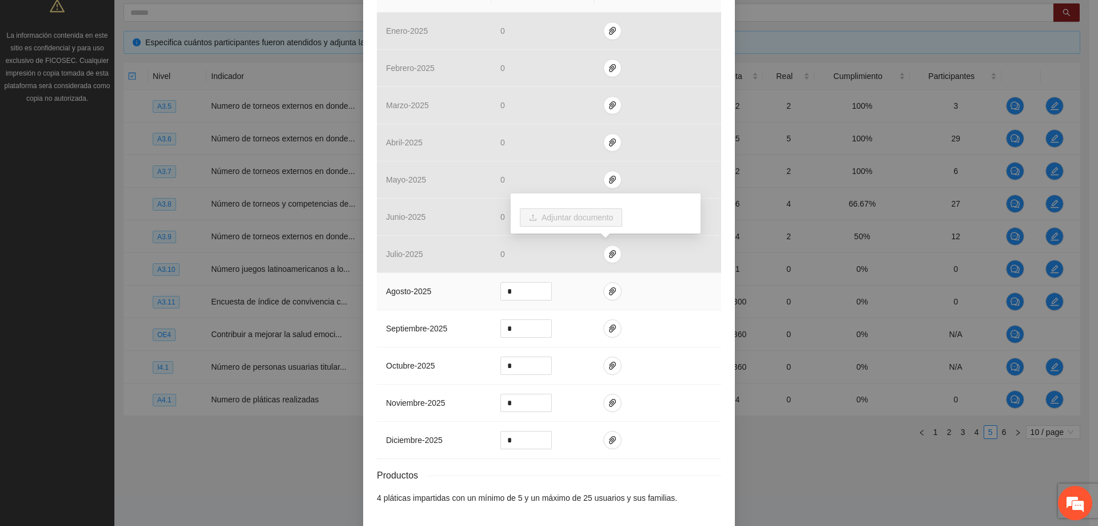
click at [583, 283] on td "*" at bounding box center [542, 291] width 103 height 37
click at [603, 296] on button "button" at bounding box center [612, 291] width 18 height 18
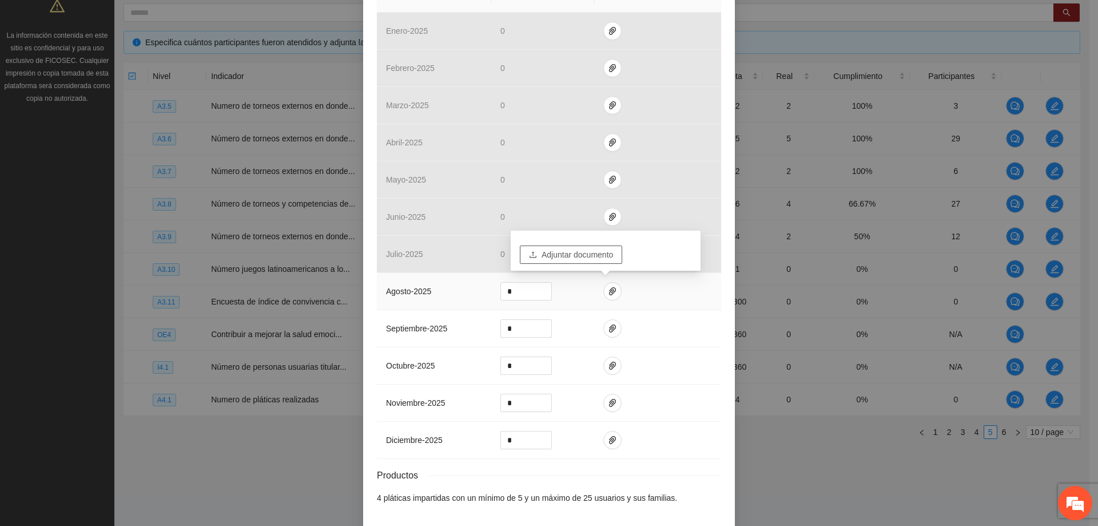
click at [605, 256] on span "Adjuntar documento" at bounding box center [578, 254] width 72 height 13
click at [634, 297] on td at bounding box center [657, 291] width 127 height 37
click at [322, 438] on div "Actividad 4.1 Numero de pláticas realizadas Indicador: Pláticas de salud emocio…" at bounding box center [549, 263] width 1098 height 526
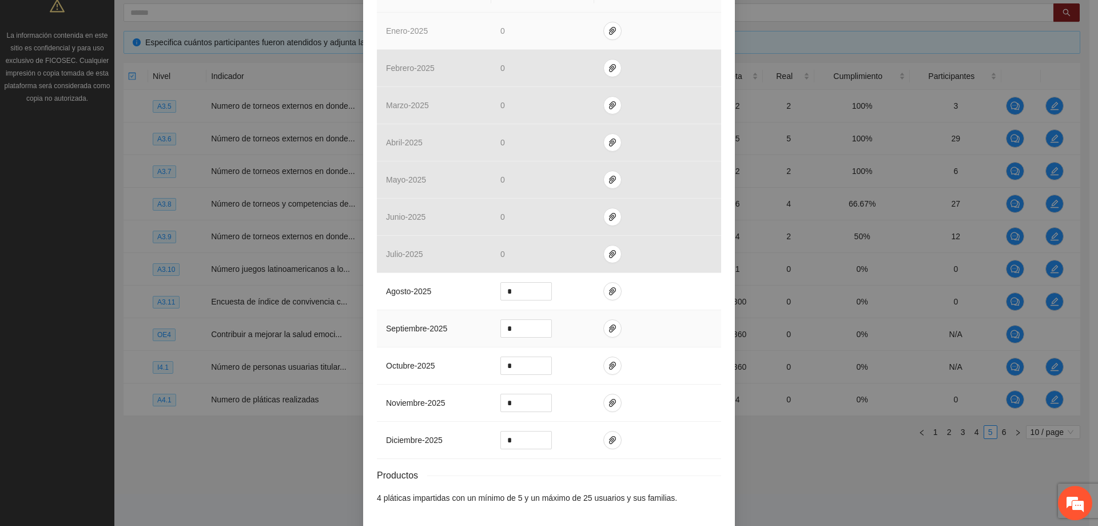
scroll to position [0, 0]
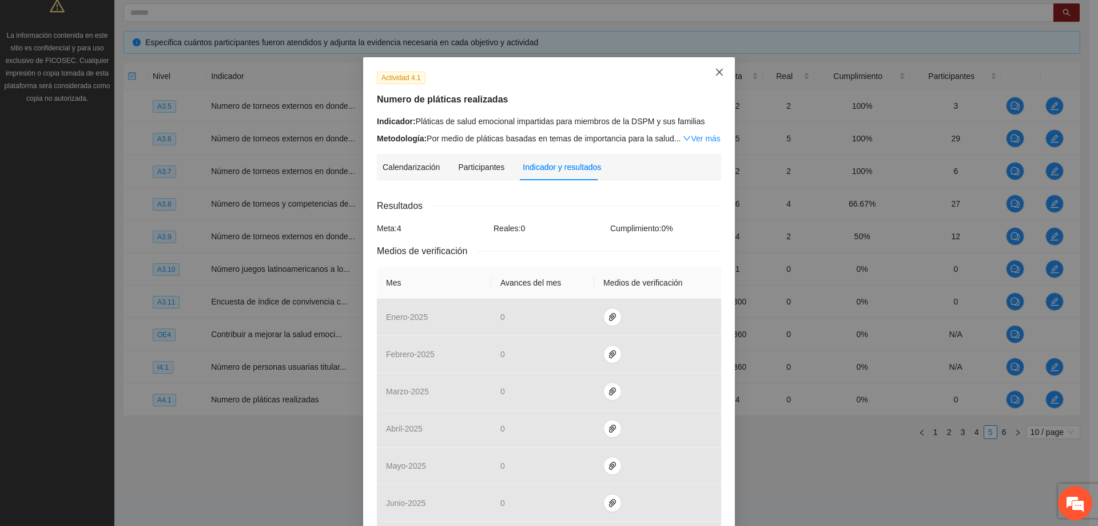
click at [707, 79] on span "Close" at bounding box center [719, 72] width 31 height 31
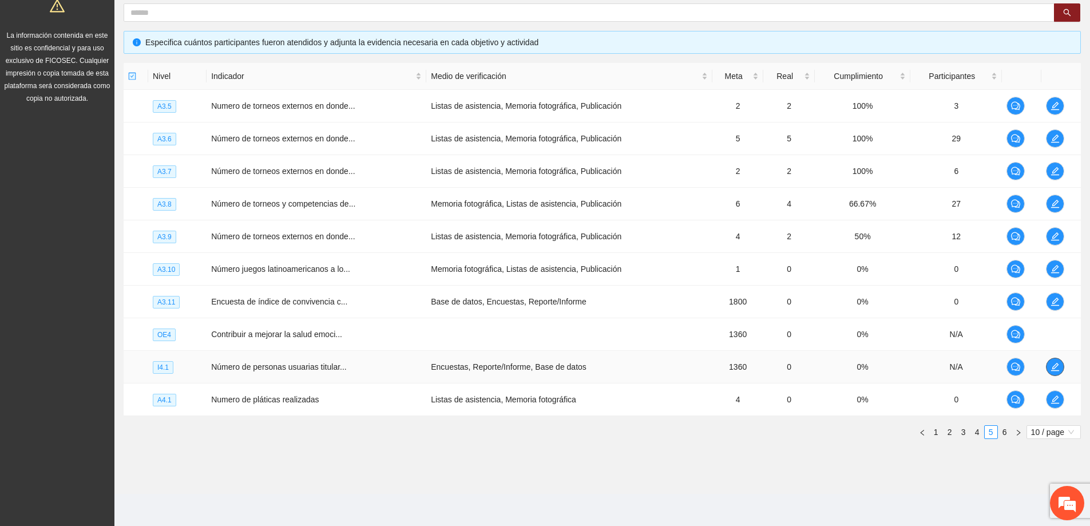
click at [1046, 370] on span "edit" at bounding box center [1054, 366] width 17 height 9
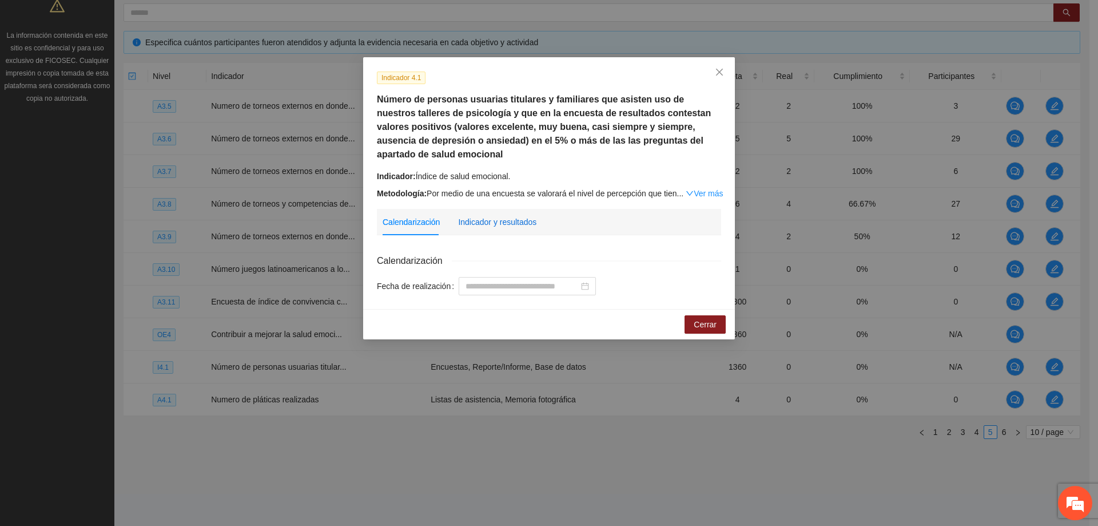
click at [509, 223] on div "Indicador y resultados" at bounding box center [497, 222] width 78 height 13
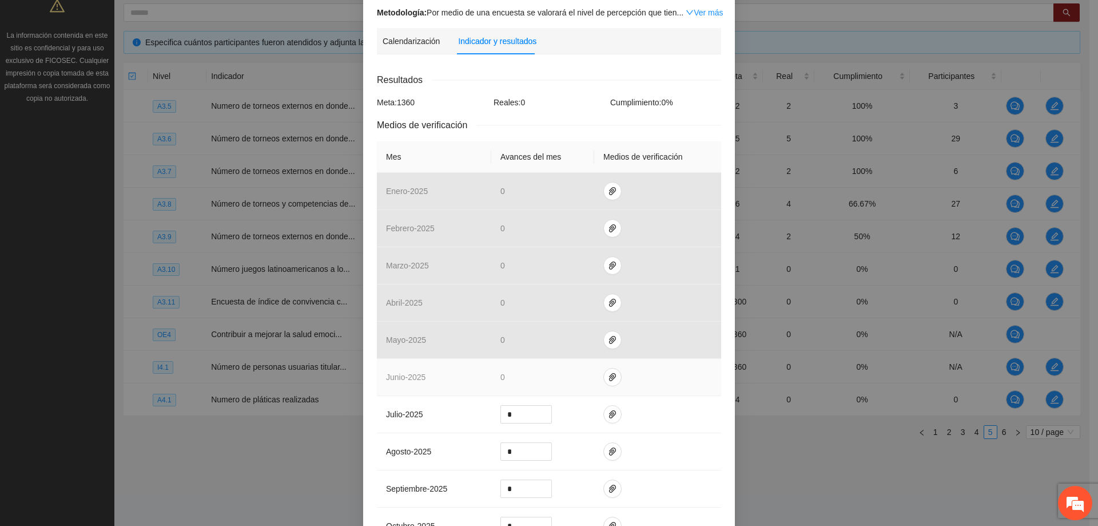
scroll to position [229, 0]
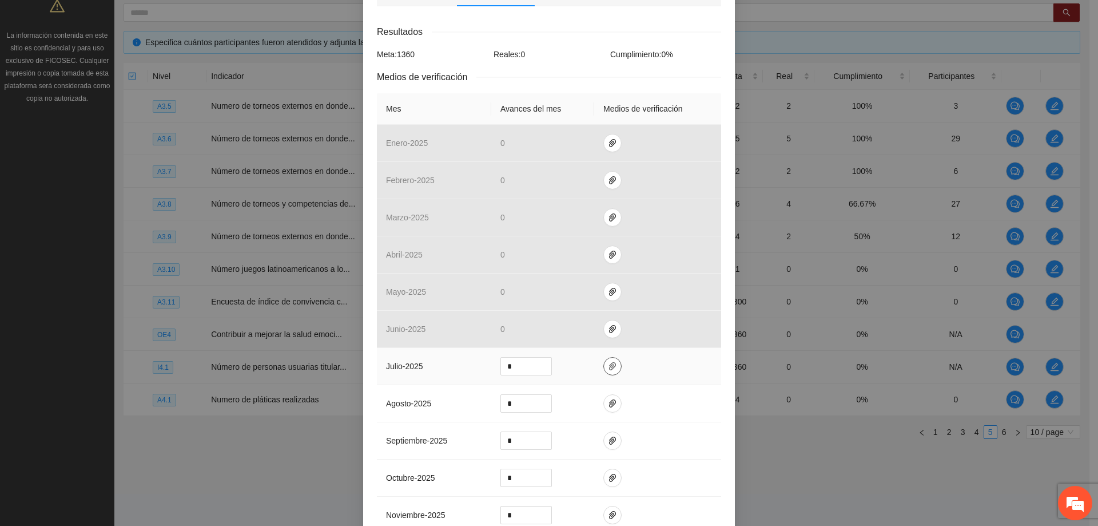
click at [611, 366] on span "paper-clip" at bounding box center [612, 366] width 17 height 9
click at [662, 389] on td at bounding box center [657, 403] width 127 height 37
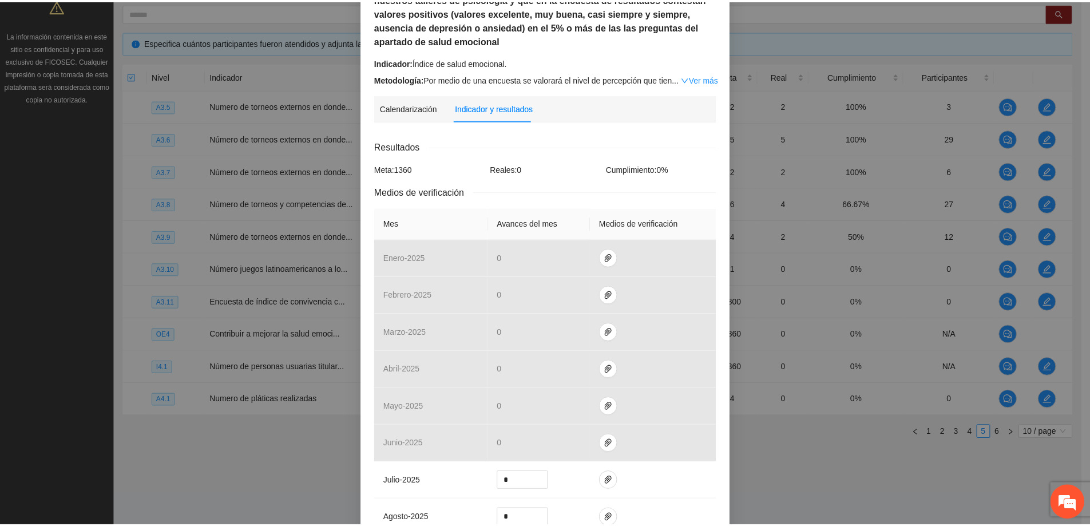
scroll to position [0, 0]
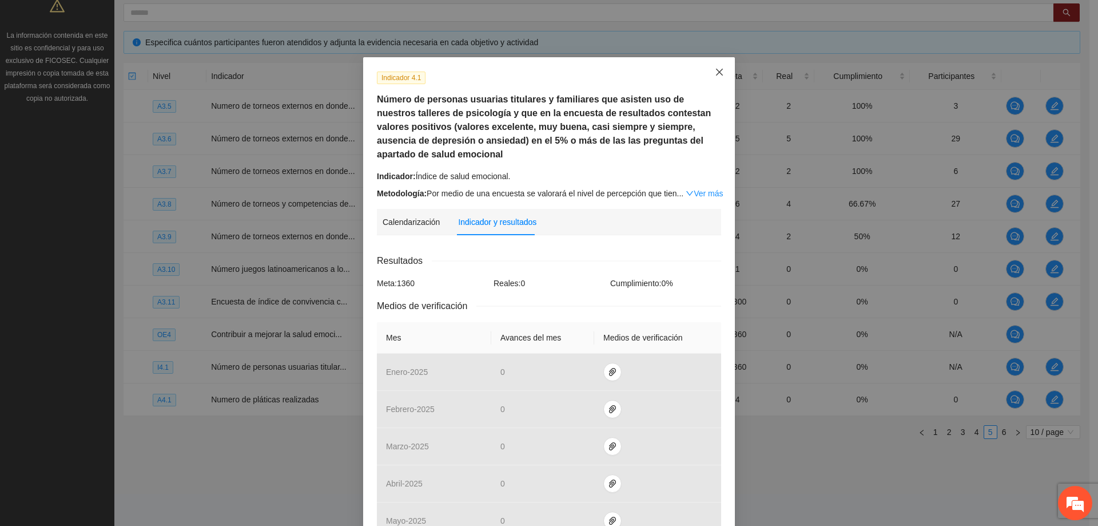
click at [713, 78] on span "Close" at bounding box center [719, 72] width 31 height 31
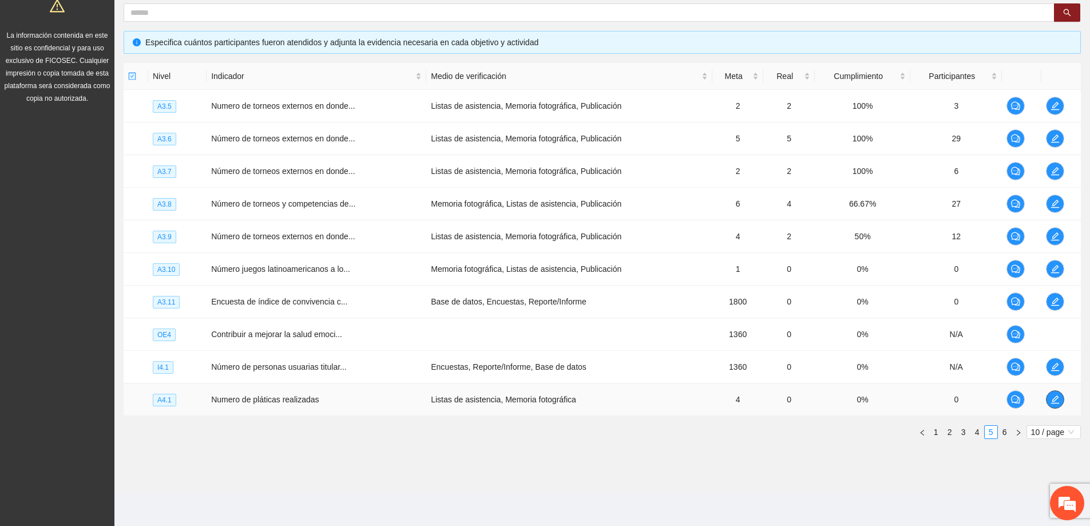
click at [1051, 396] on icon "edit" at bounding box center [1054, 399] width 9 height 9
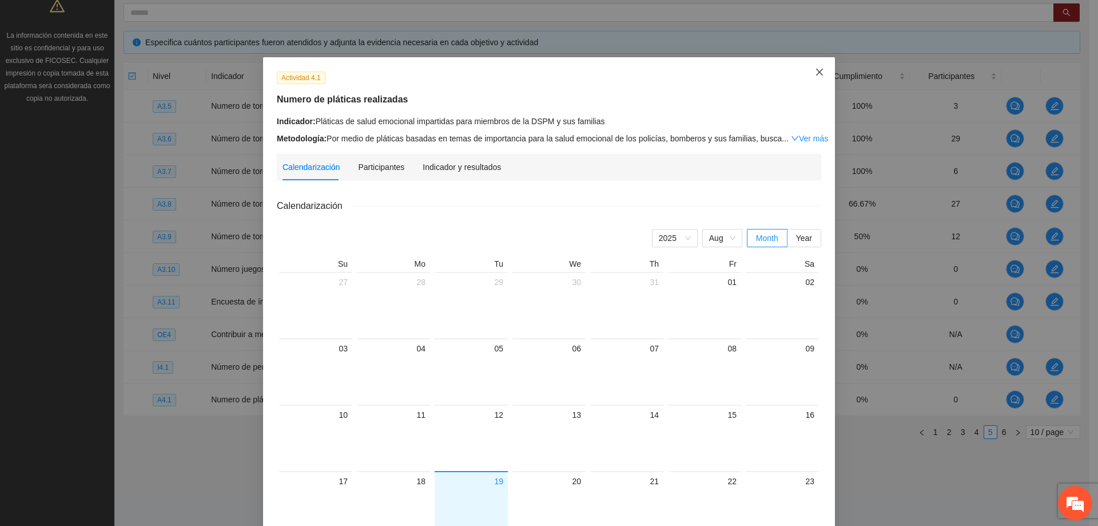
click at [816, 74] on icon "close" at bounding box center [819, 71] width 9 height 9
